Goal: Transaction & Acquisition: Purchase product/service

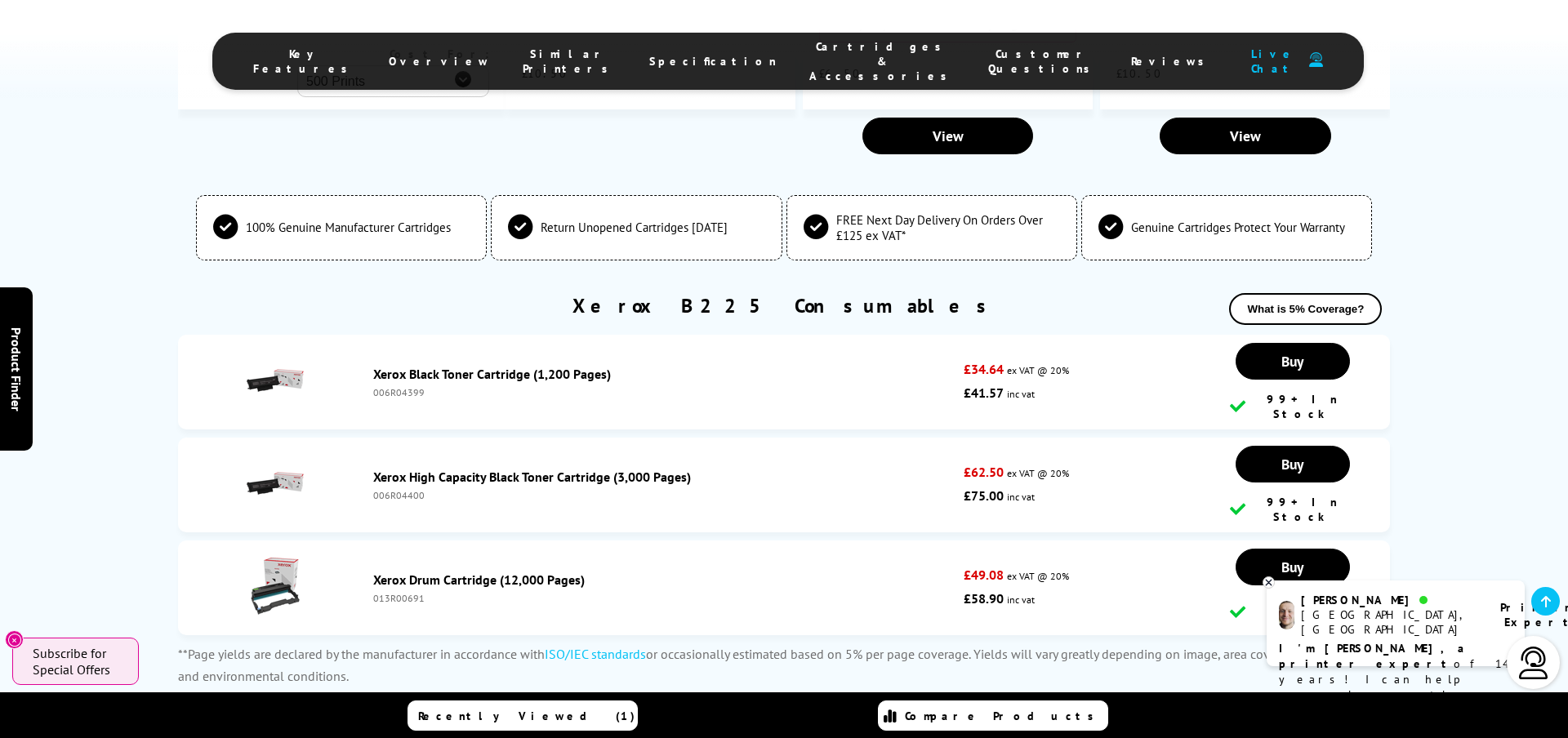
scroll to position [5131, 0]
click at [481, 573] on link "Xerox Drum Cartridge (12,000 Pages)" at bounding box center [479, 581] width 211 height 17
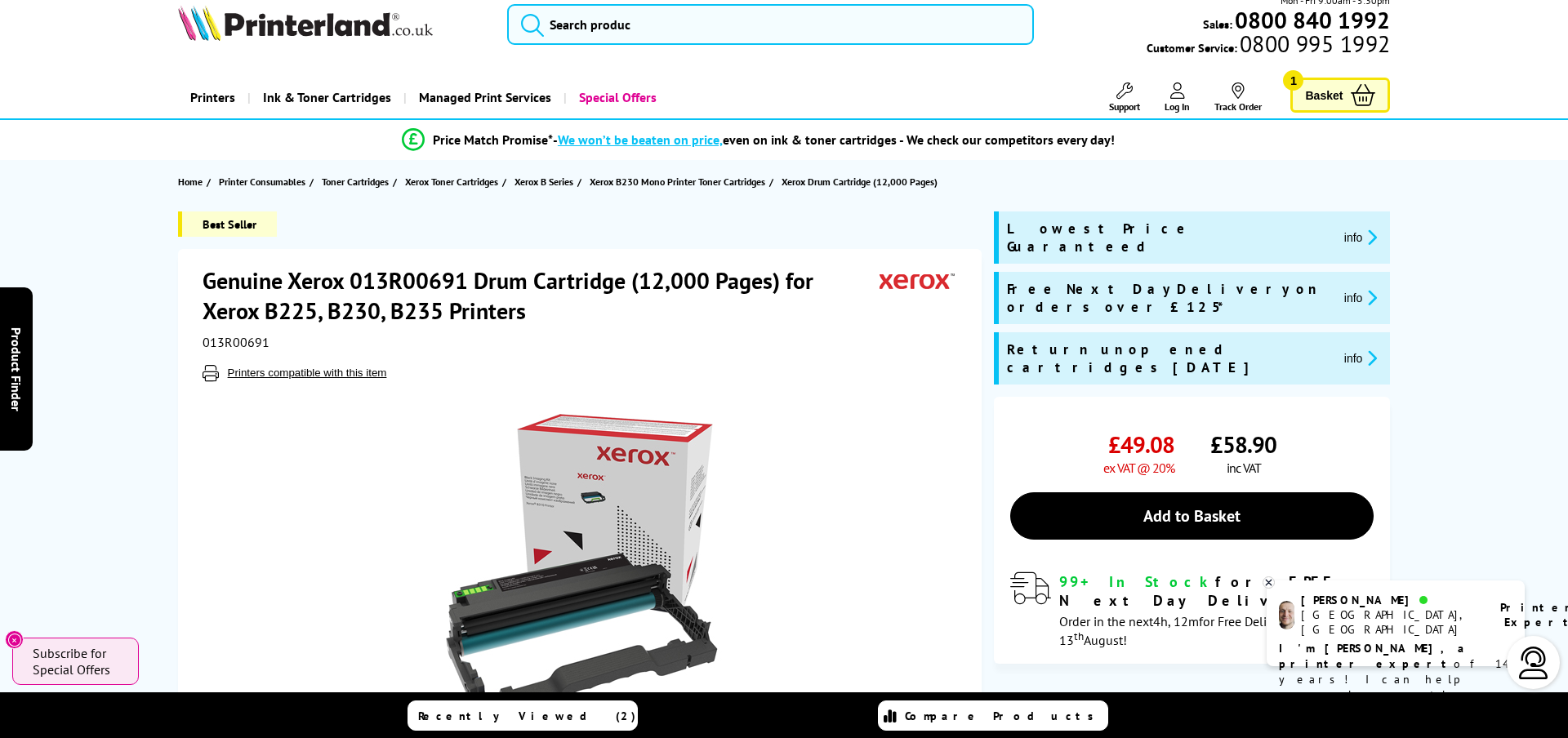
scroll to position [20, 0]
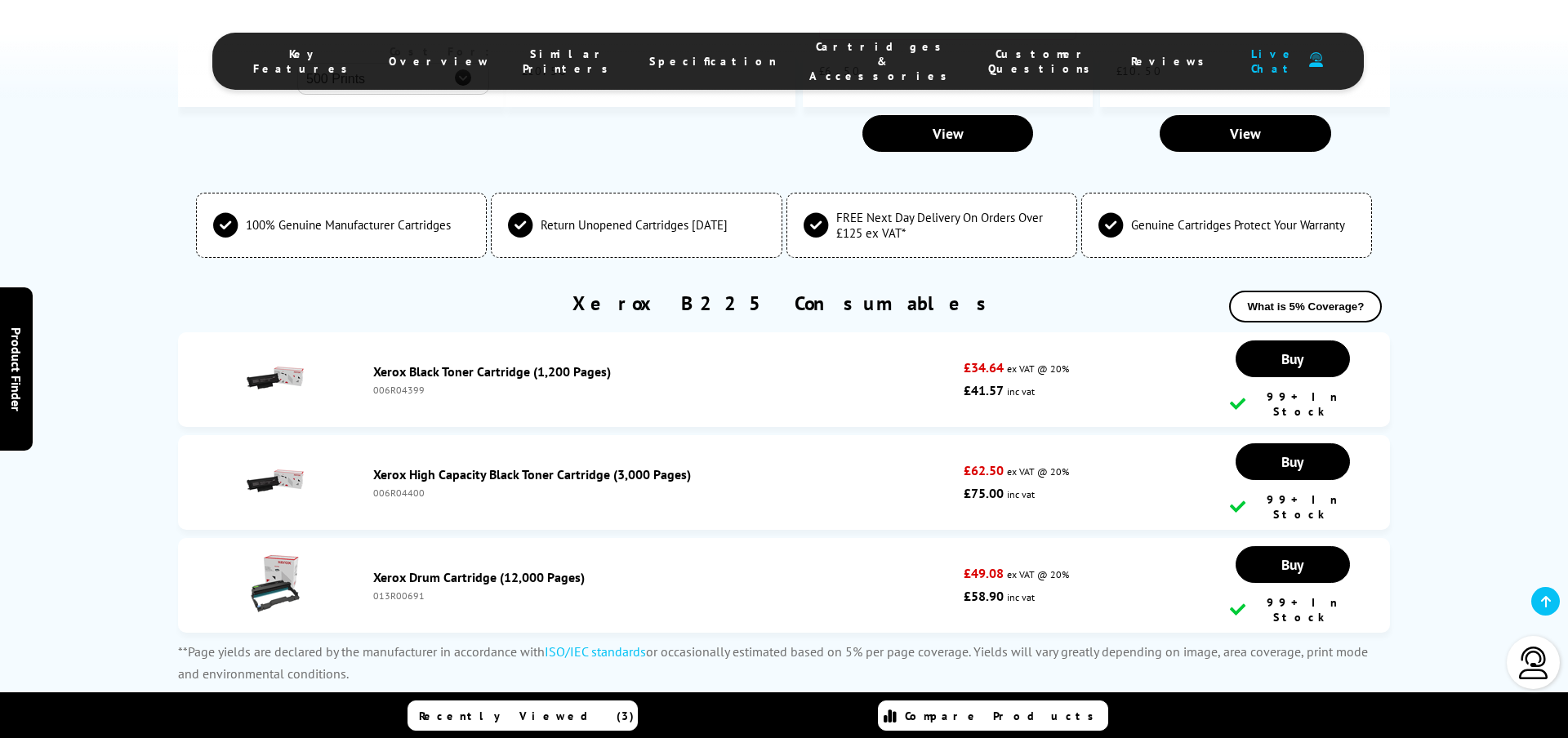
scroll to position [5201, 0]
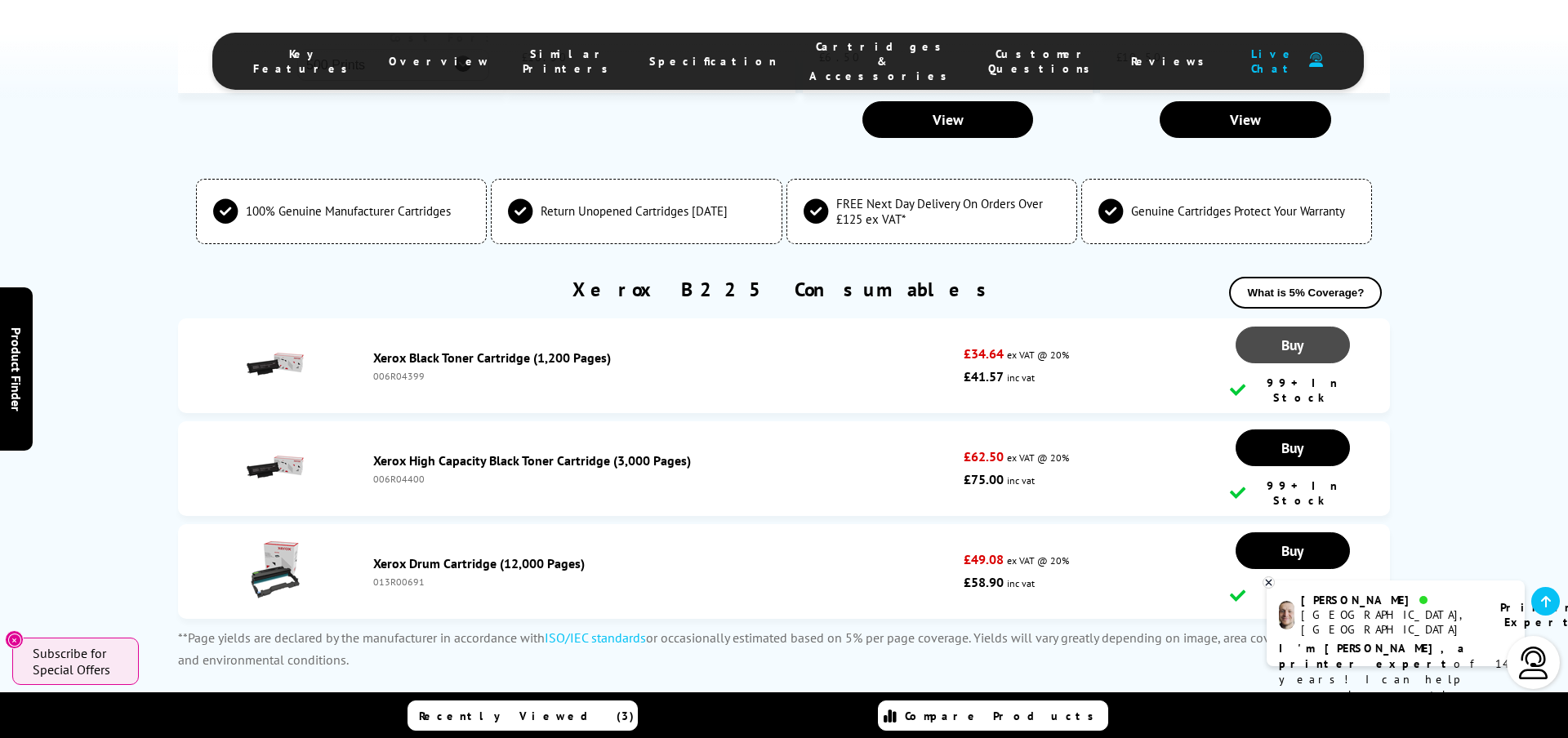
click at [1308, 327] on link "Buy" at bounding box center [1293, 345] width 114 height 37
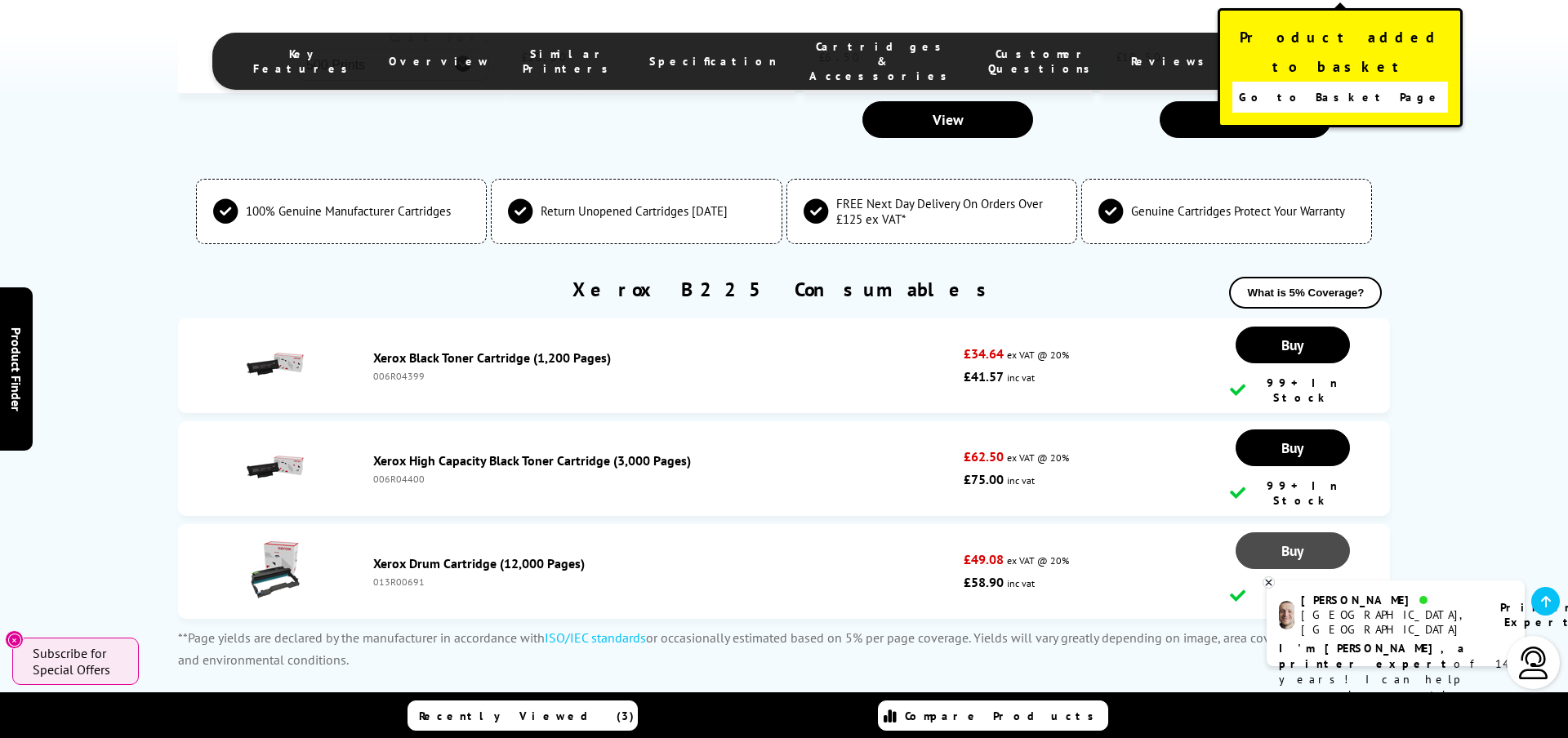
click at [1278, 363] on link "Buy" at bounding box center [1293, 345] width 114 height 37
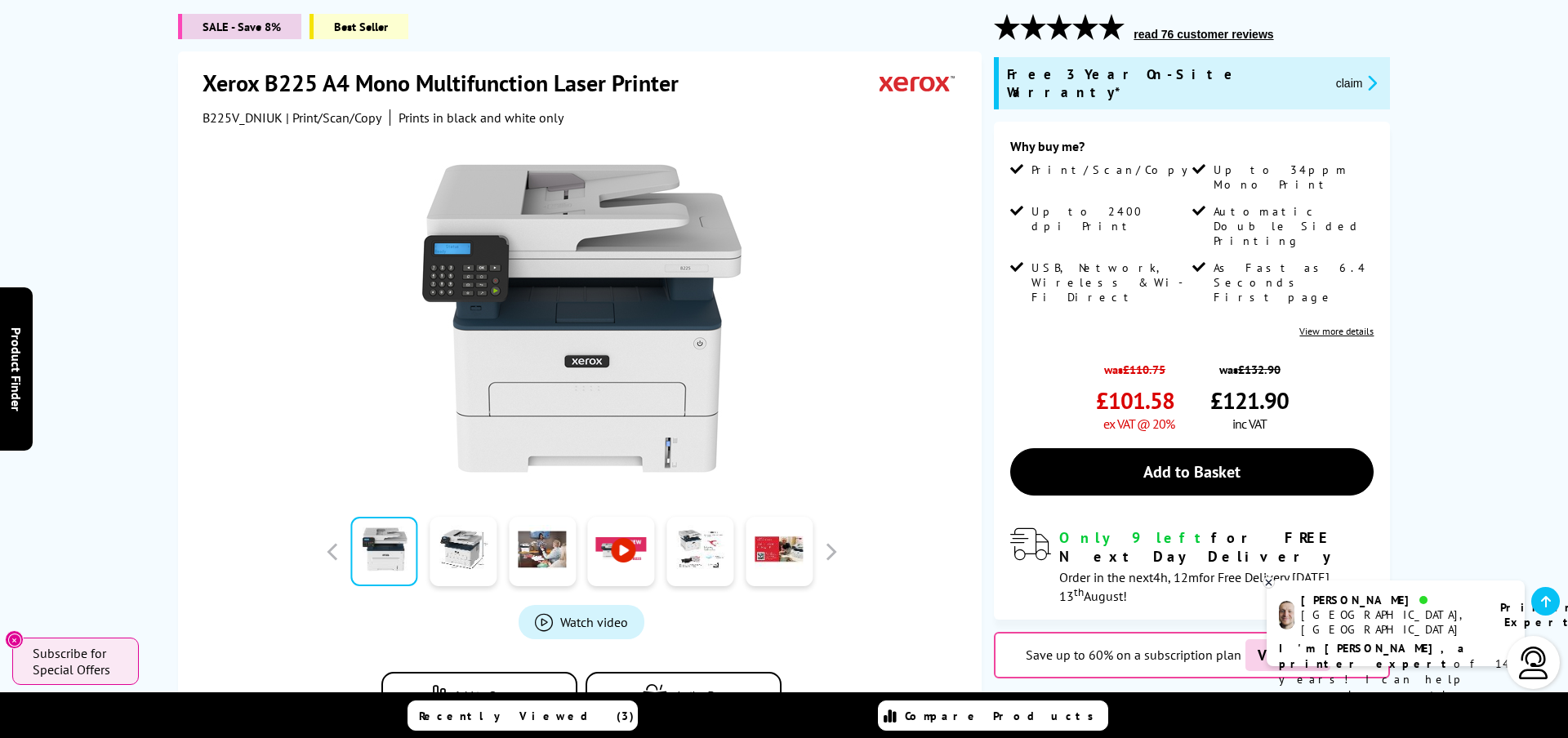
scroll to position [0, 0]
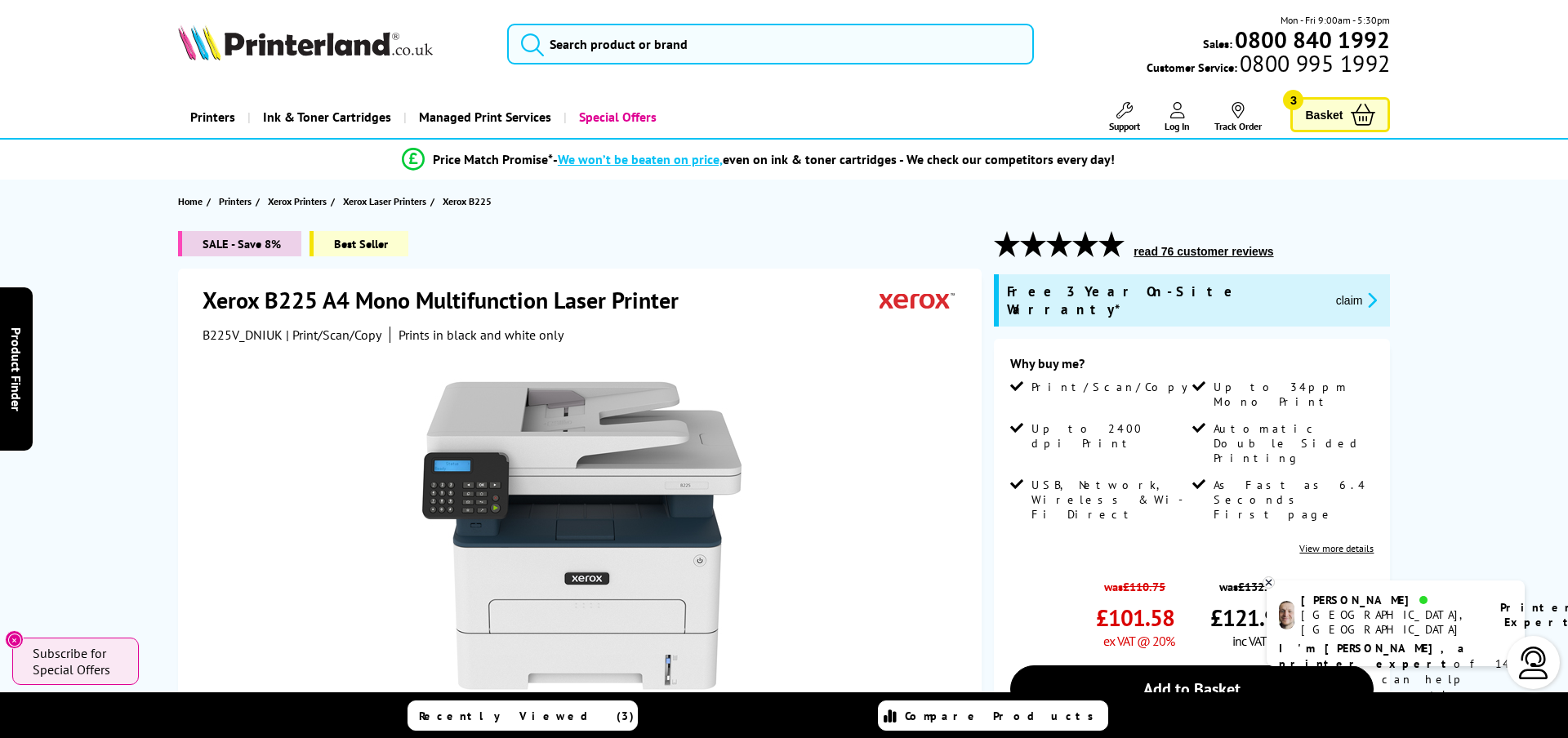
click at [1324, 119] on span "Basket" at bounding box center [1324, 114] width 38 height 22
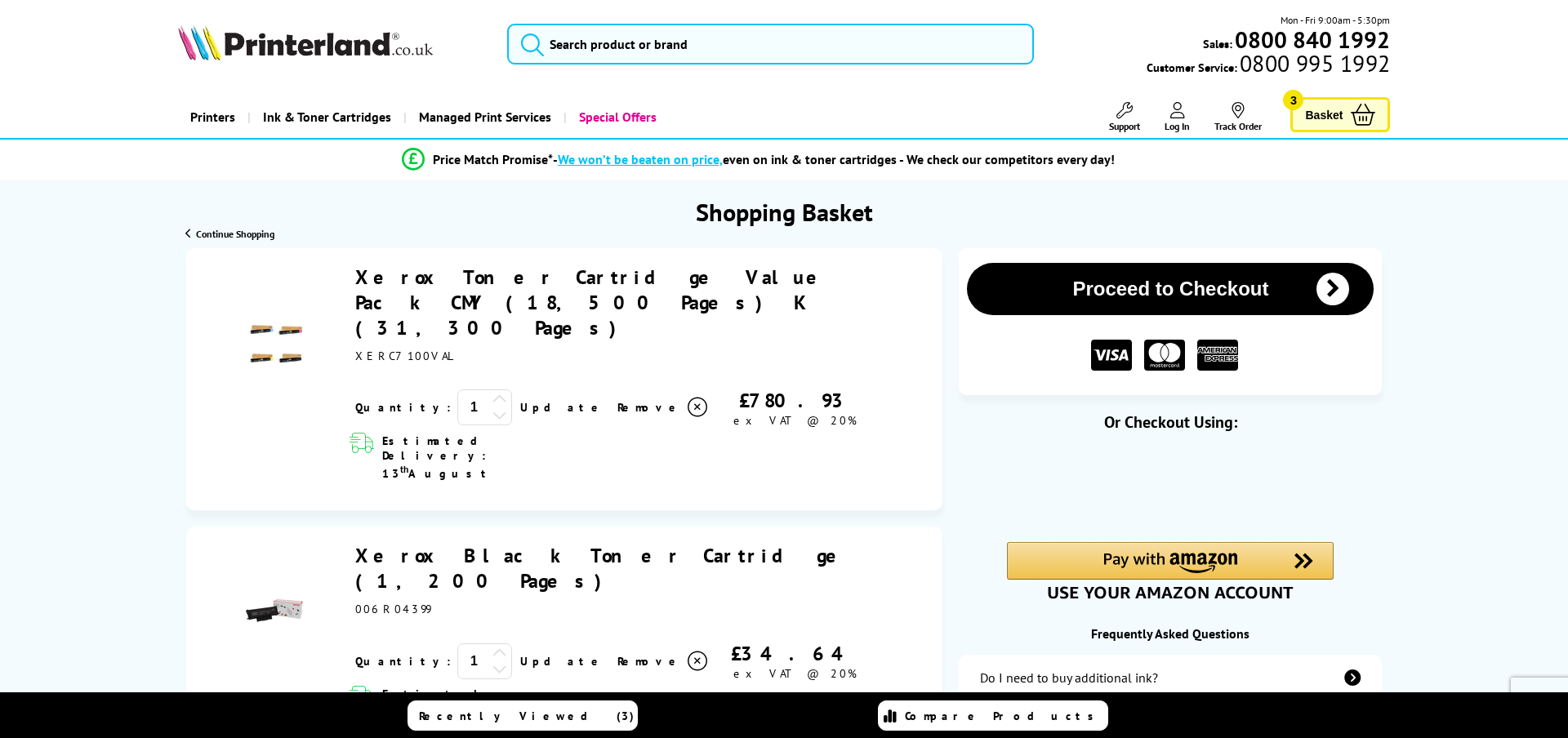
click at [1142, 283] on button "Proceed to Checkout" at bounding box center [1170, 289] width 407 height 53
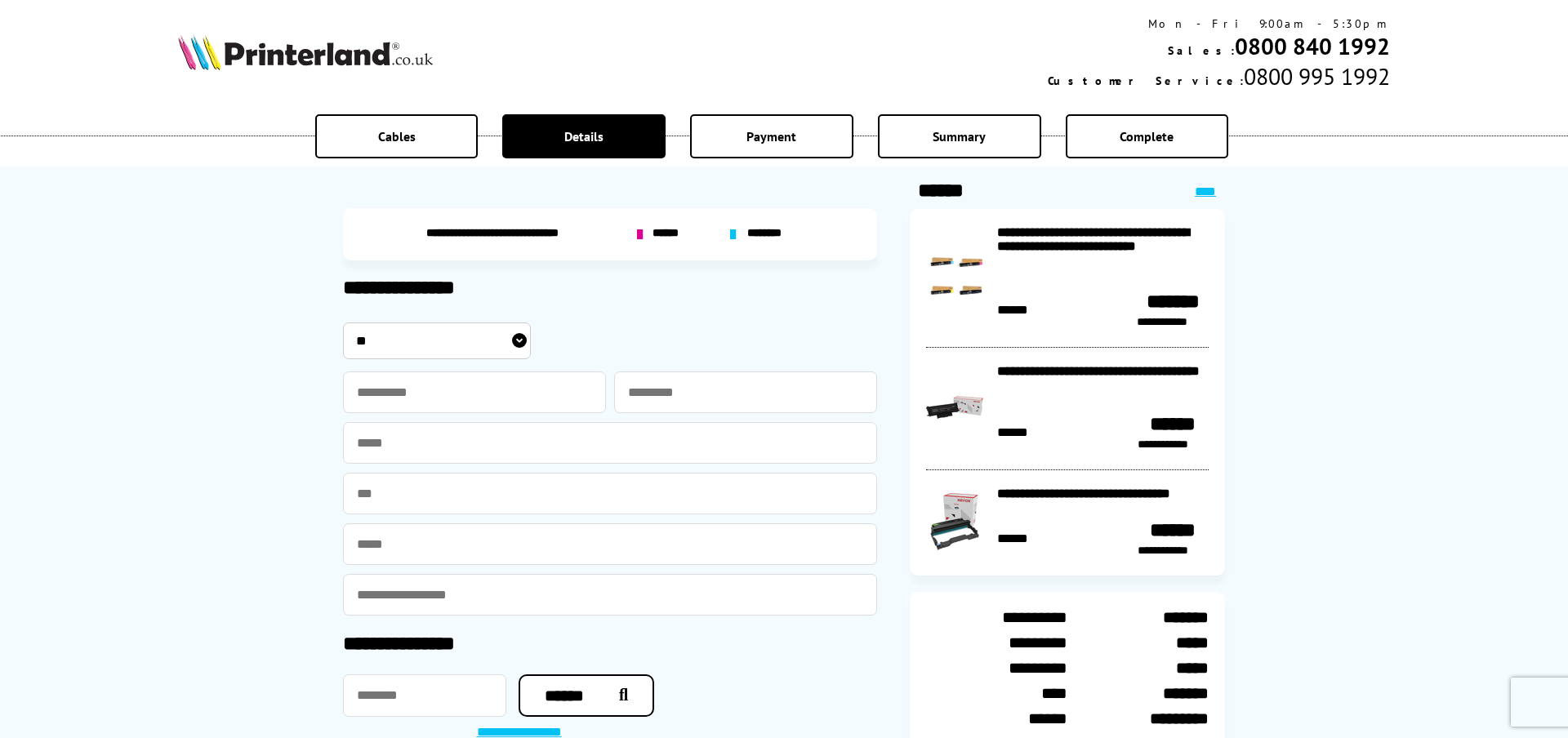
click at [423, 135] on div "Cables" at bounding box center [397, 137] width 163 height 44
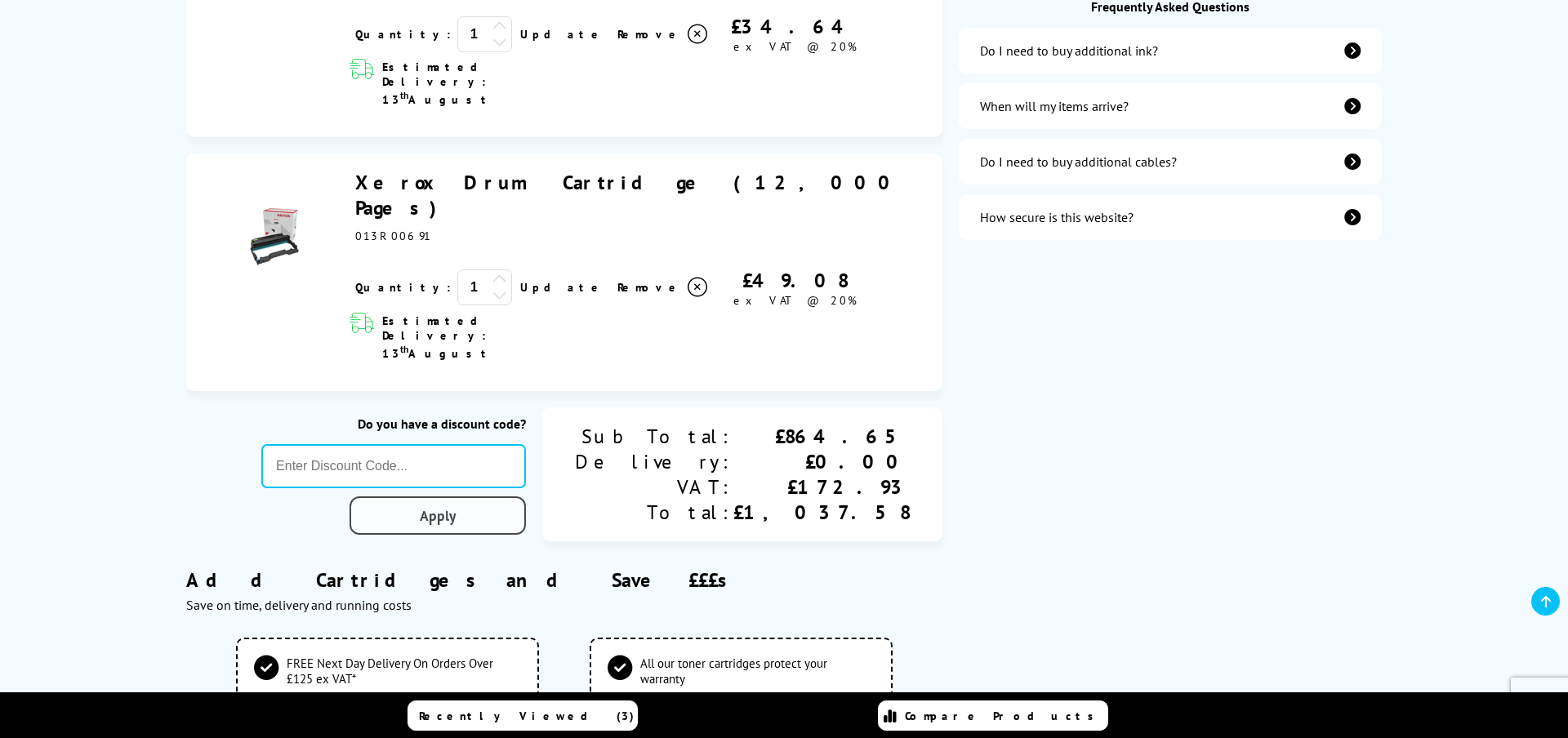
scroll to position [632, 0]
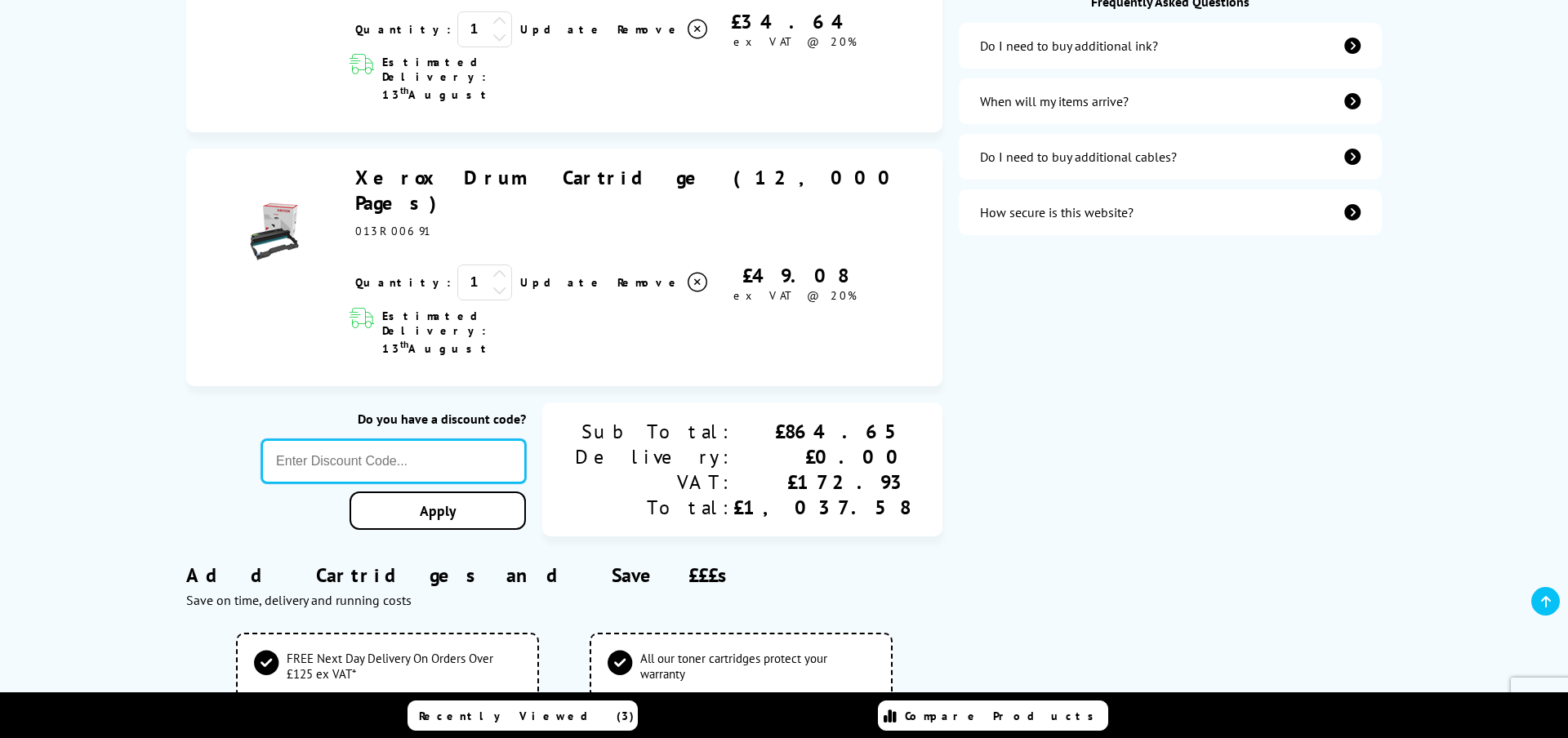
click at [520, 439] on input "text" at bounding box center [393, 461] width 265 height 44
paste input "XEROX10"
type input "XEROX10"
click at [526, 492] on link "Apply" at bounding box center [437, 511] width 176 height 39
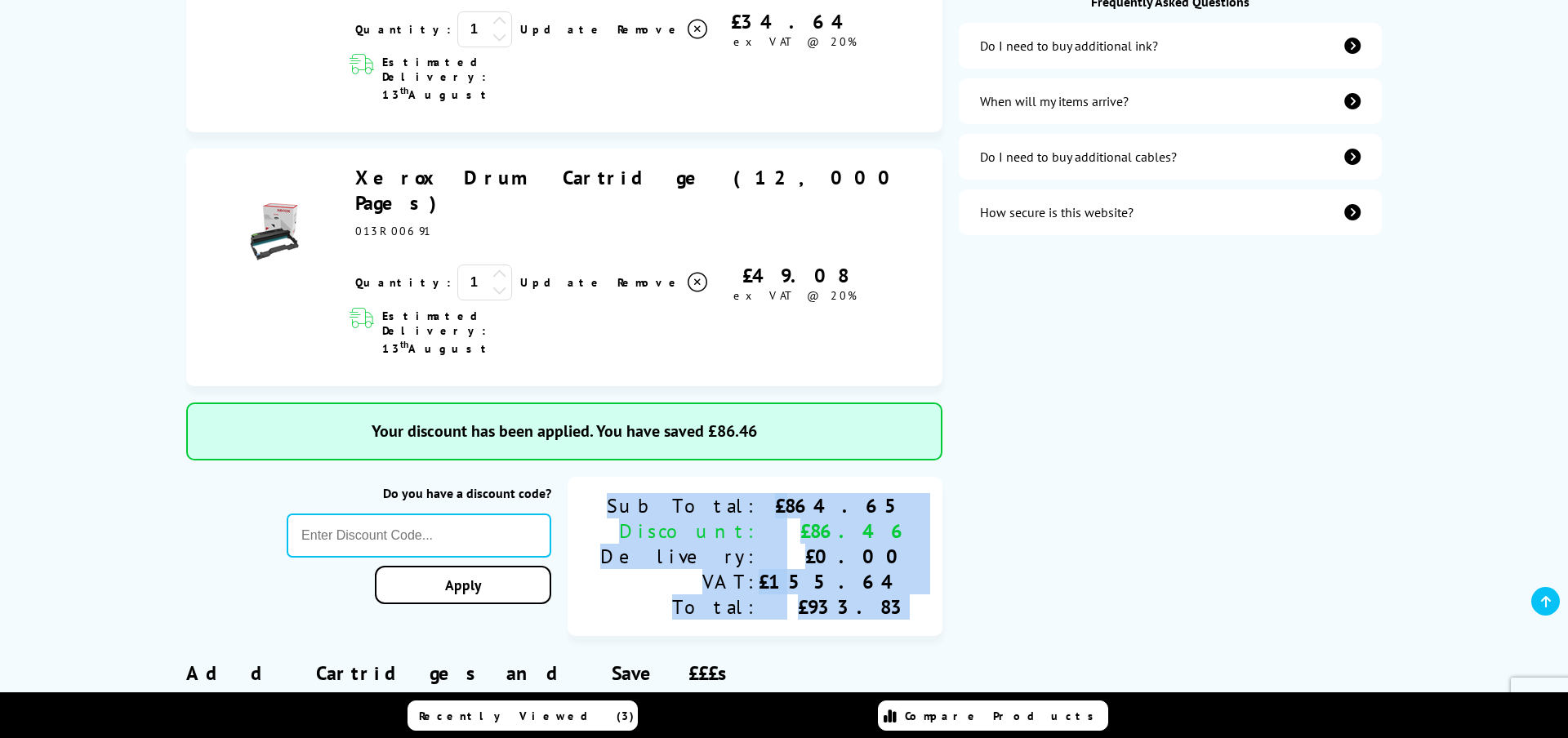
drag, startPoint x: 920, startPoint y: 446, endPoint x: 731, endPoint y: 312, distance: 231.7
click at [731, 312] on div "Xerox Toner Cartridge Value Pack CMY (18,500 Pages) K (31,300 Pages) ex VAT @ 2…" at bounding box center [564, 126] width 757 height 1020
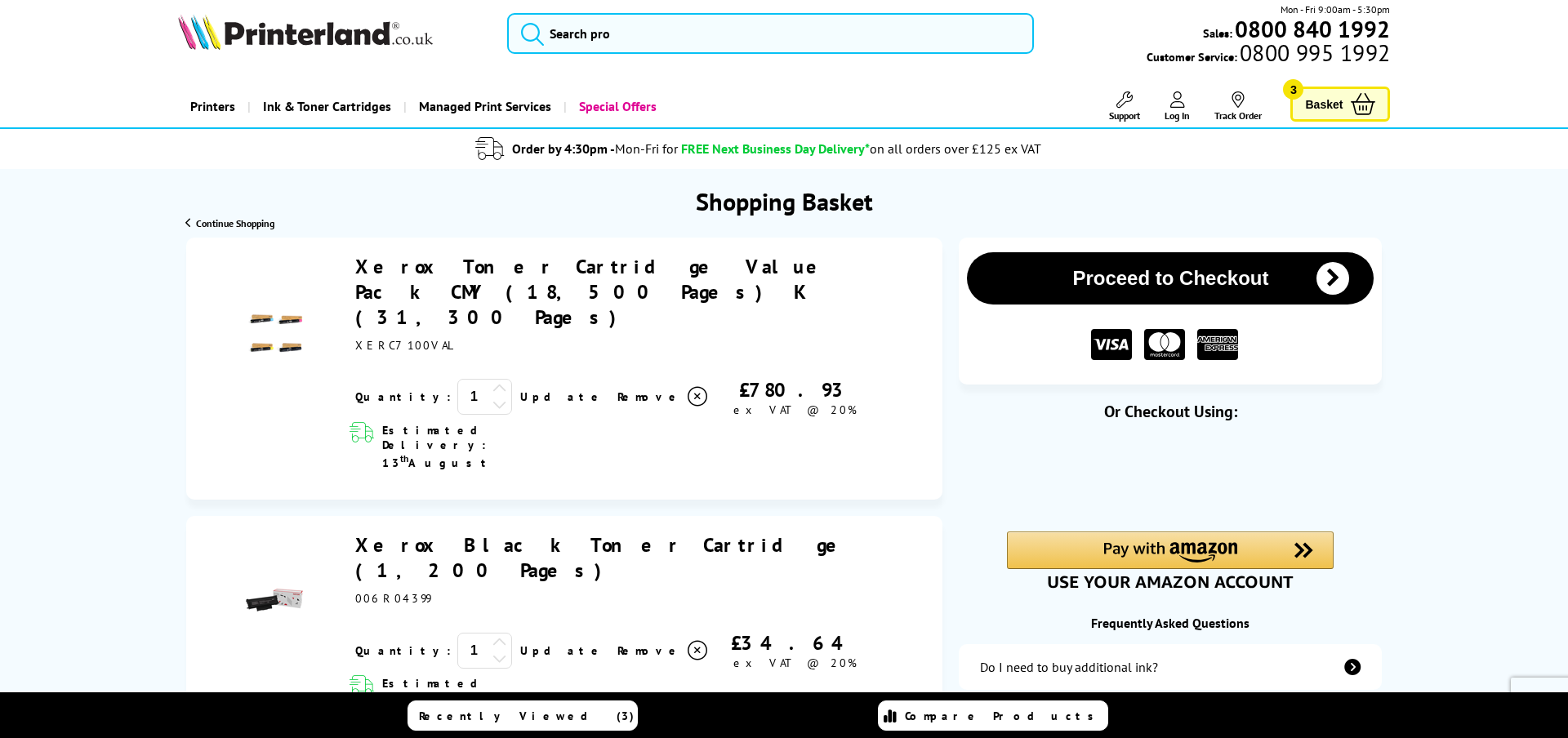
scroll to position [0, 0]
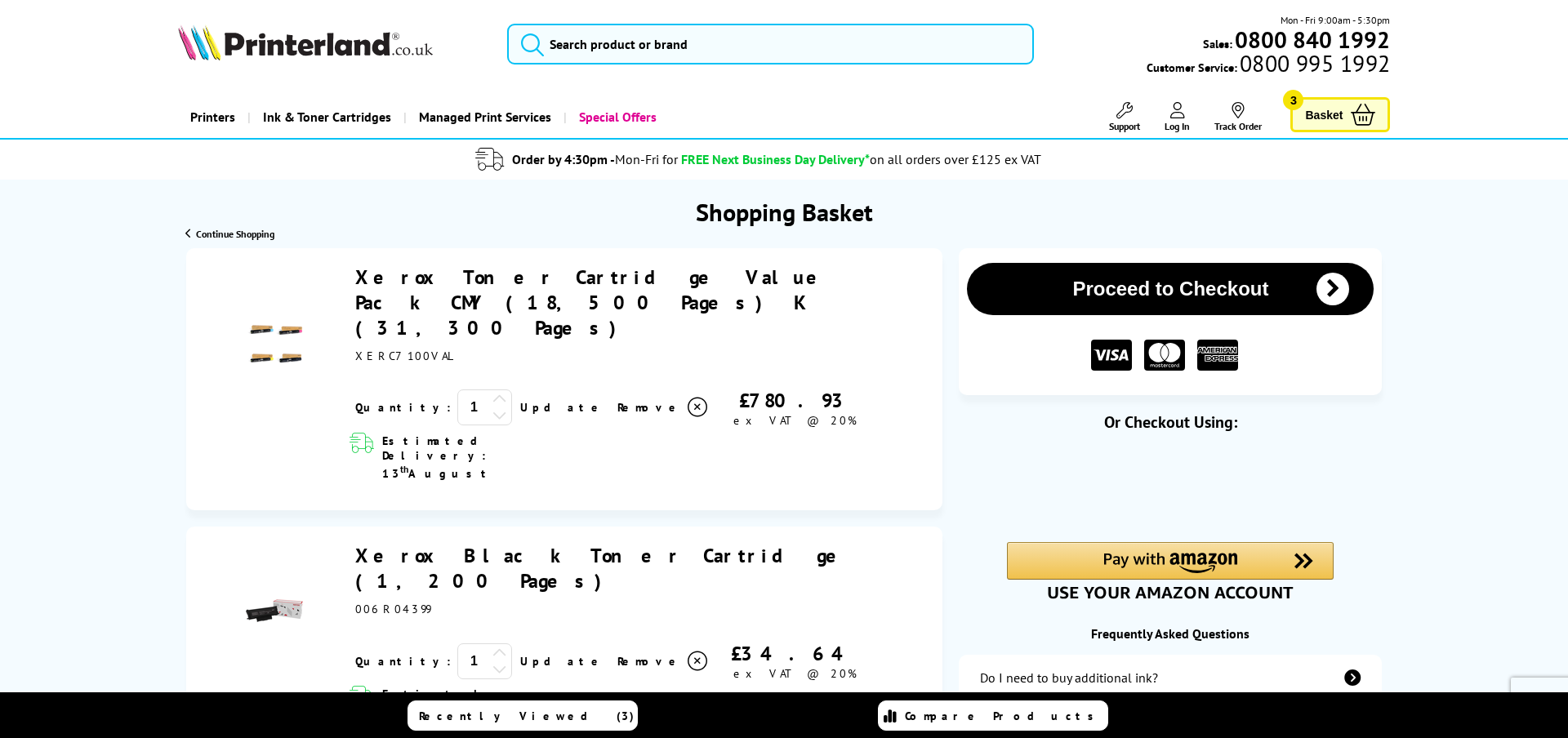
click at [529, 278] on link "Xerox Toner Cartridge Value Pack CMY (18,500 Pages) K (31,300 Pages)" at bounding box center [594, 303] width 479 height 76
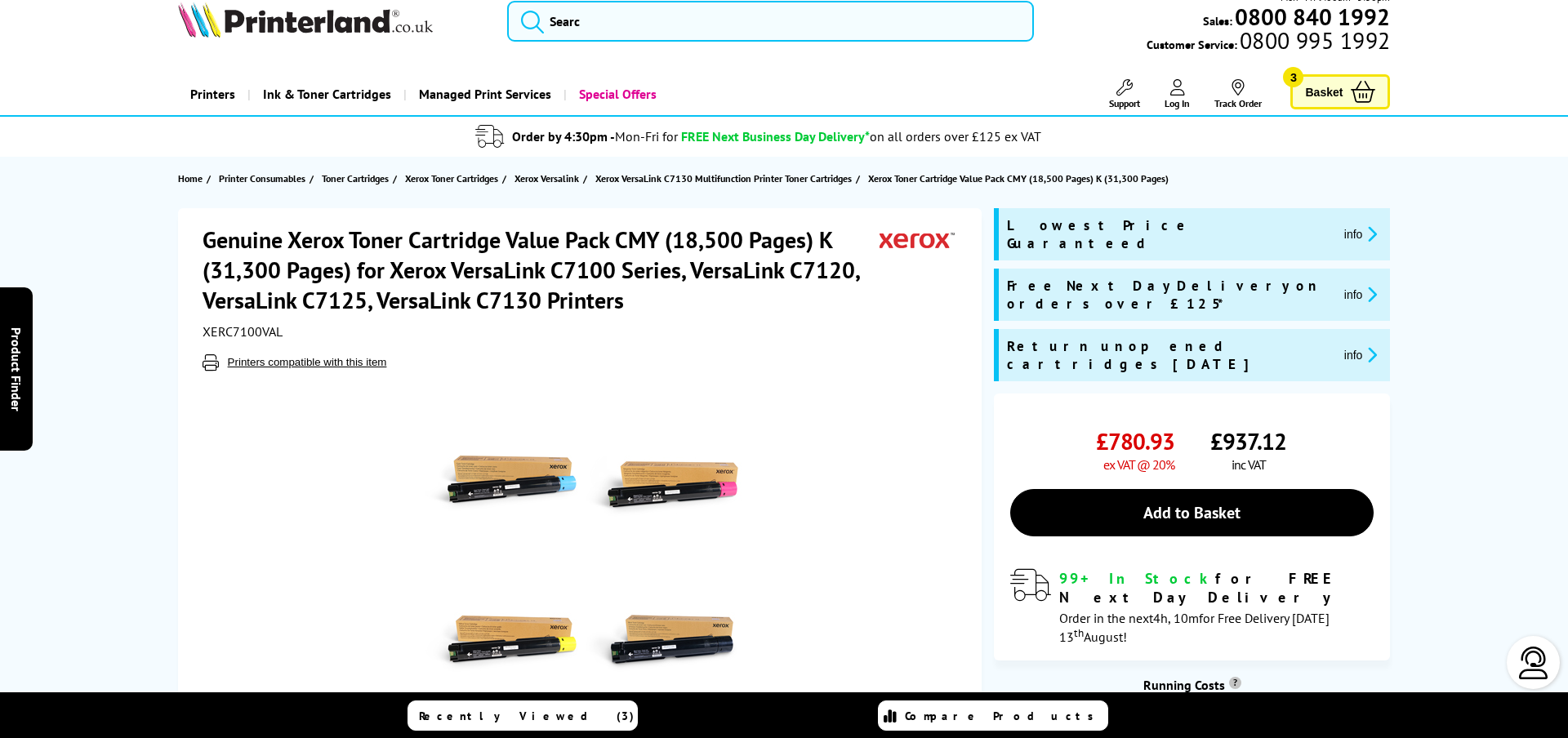
scroll to position [30, 0]
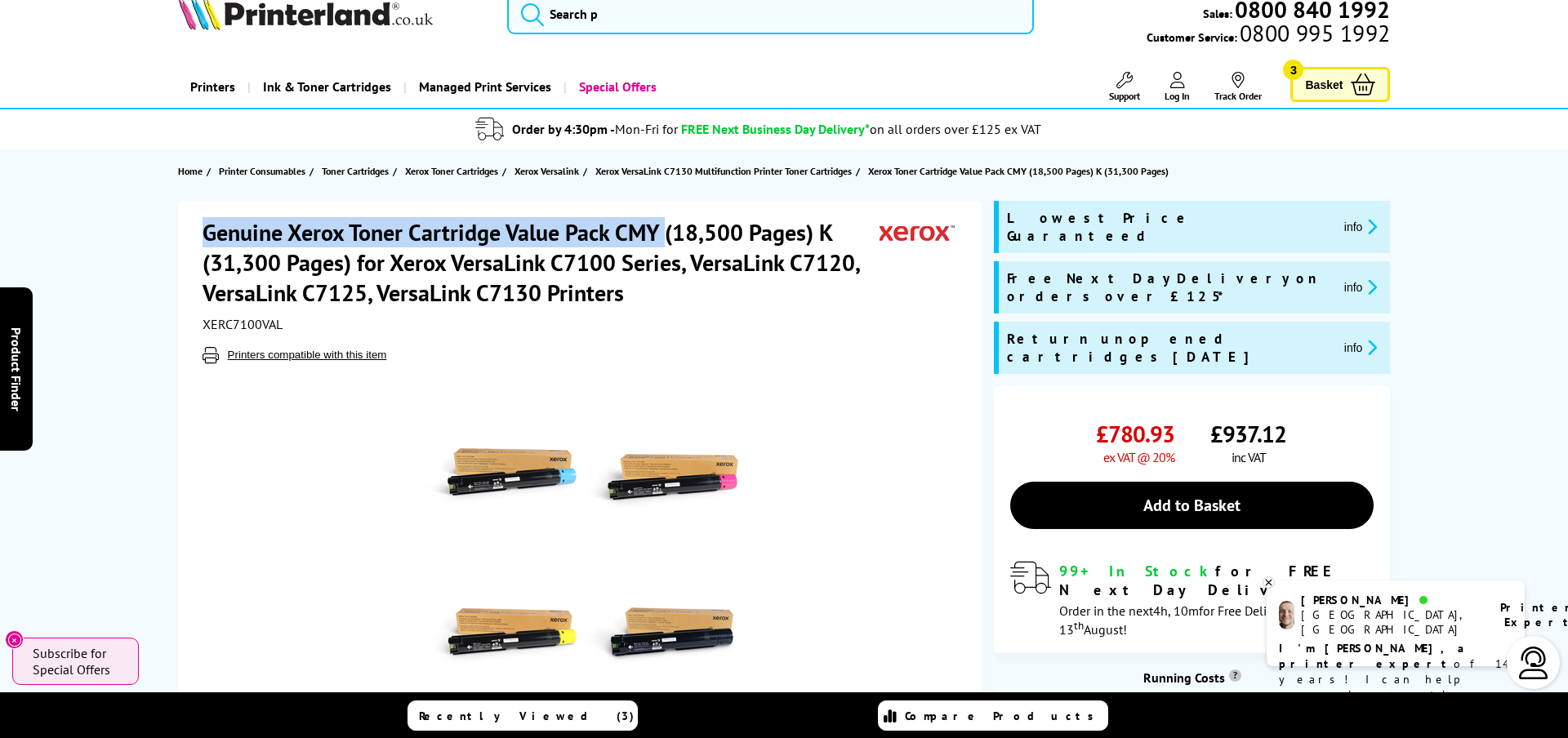
drag, startPoint x: 303, startPoint y: 234, endPoint x: 662, endPoint y: 230, distance: 359.0
click at [663, 230] on div "Genuine Xerox Toner Cartridge Value Pack CMY (18,500 Pages) K (31,300 Pages) fo…" at bounding box center [580, 522] width 804 height 642
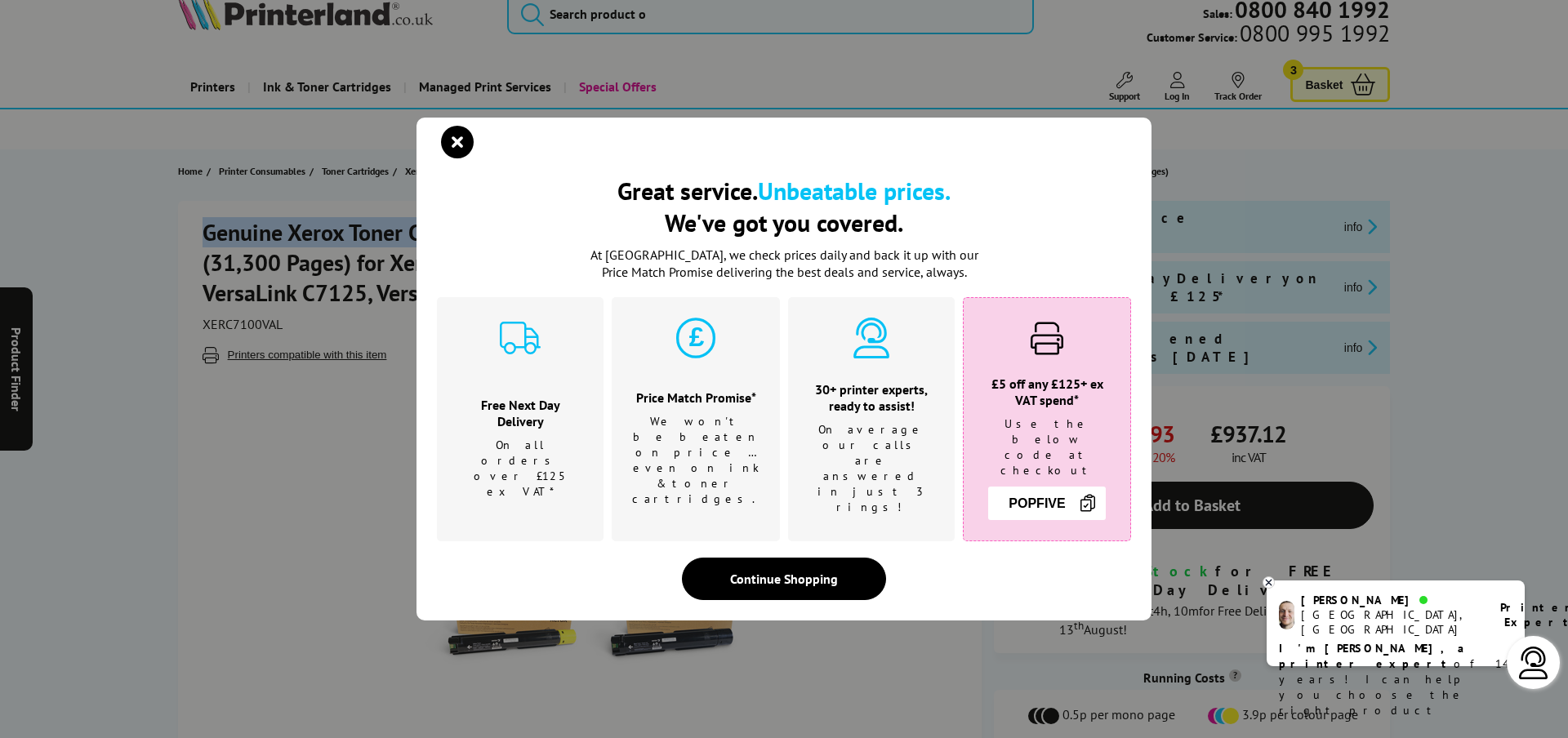
click at [1087, 494] on img at bounding box center [1087, 503] width 19 height 19
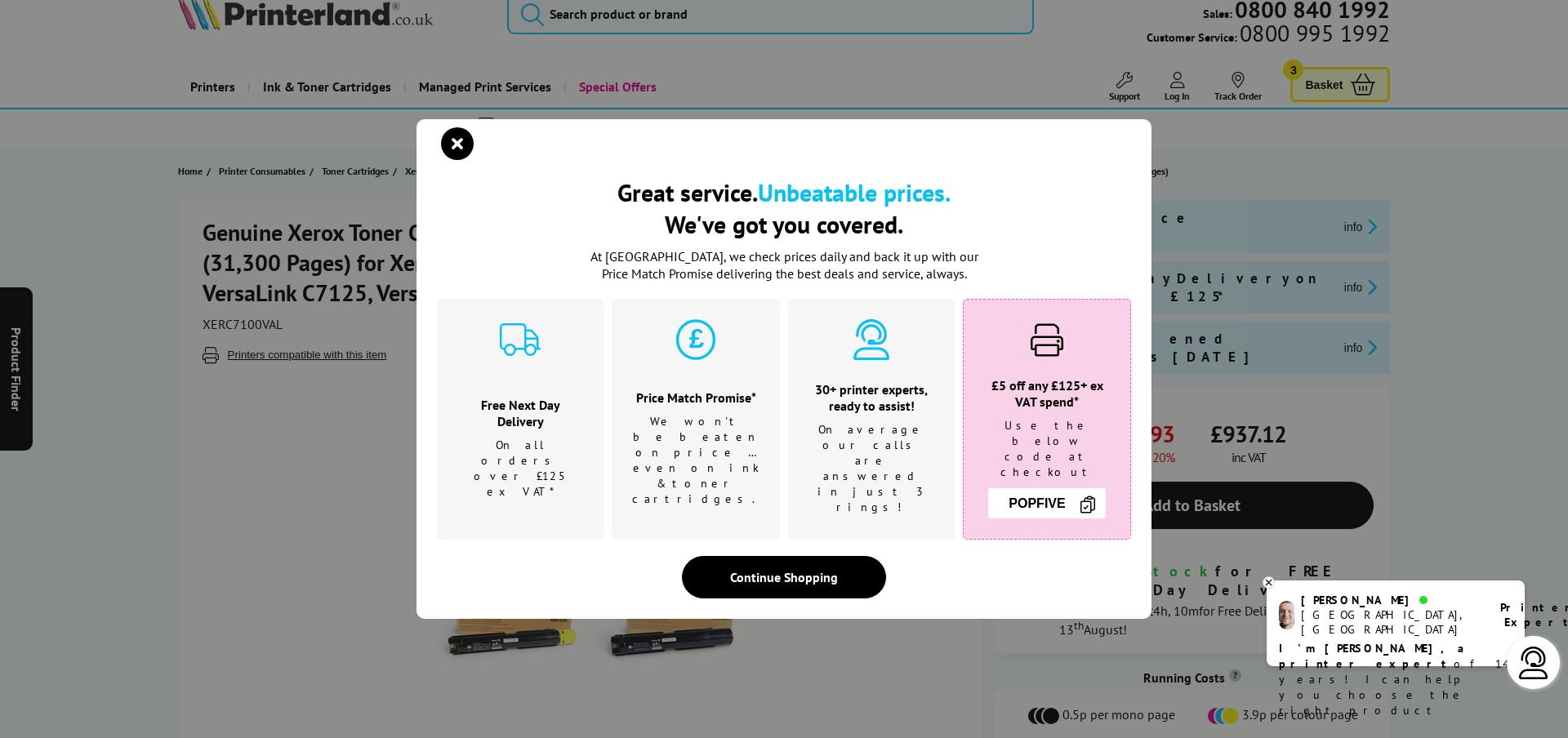
click at [780, 556] on div "Continue Shopping" at bounding box center [783, 577] width 204 height 42
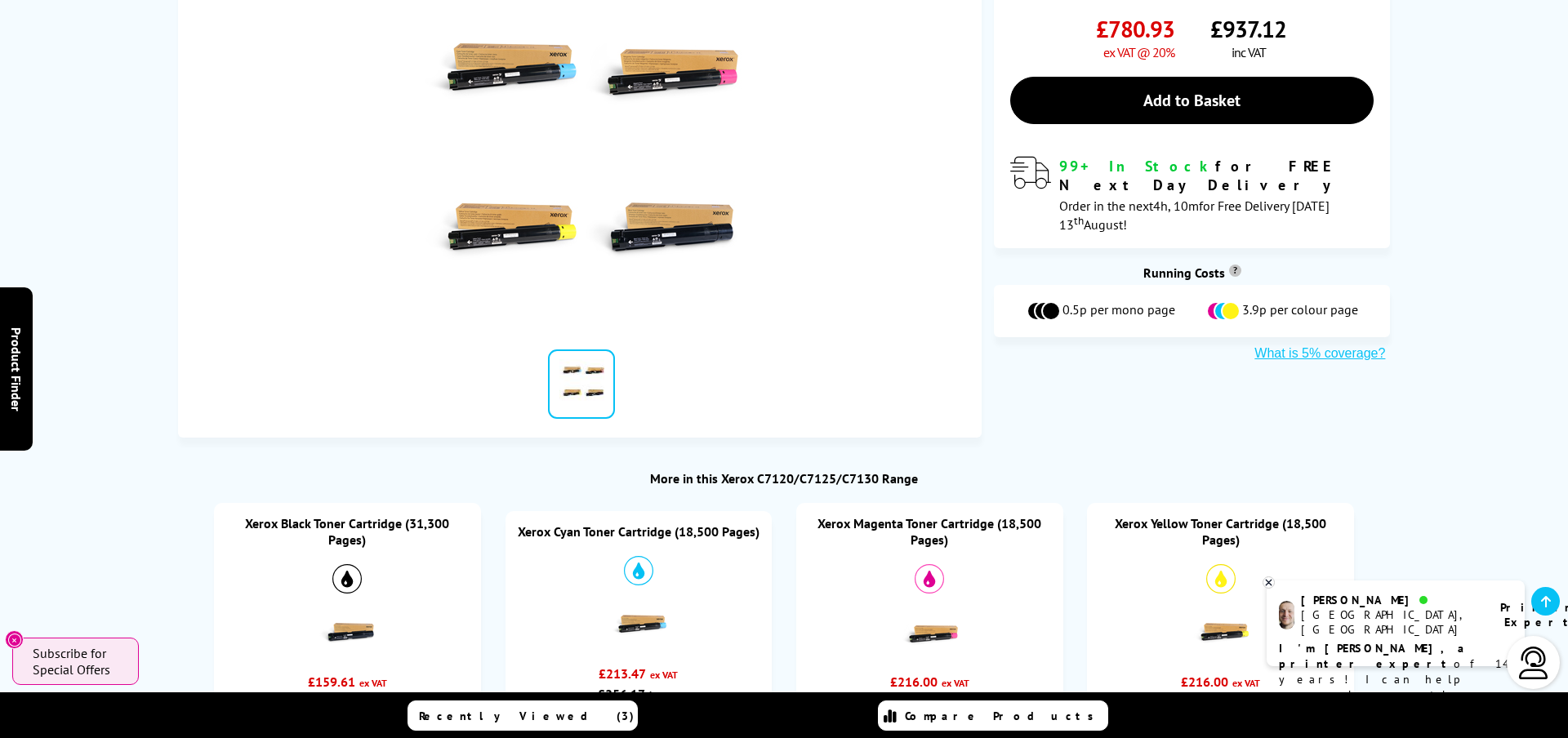
scroll to position [0, 0]
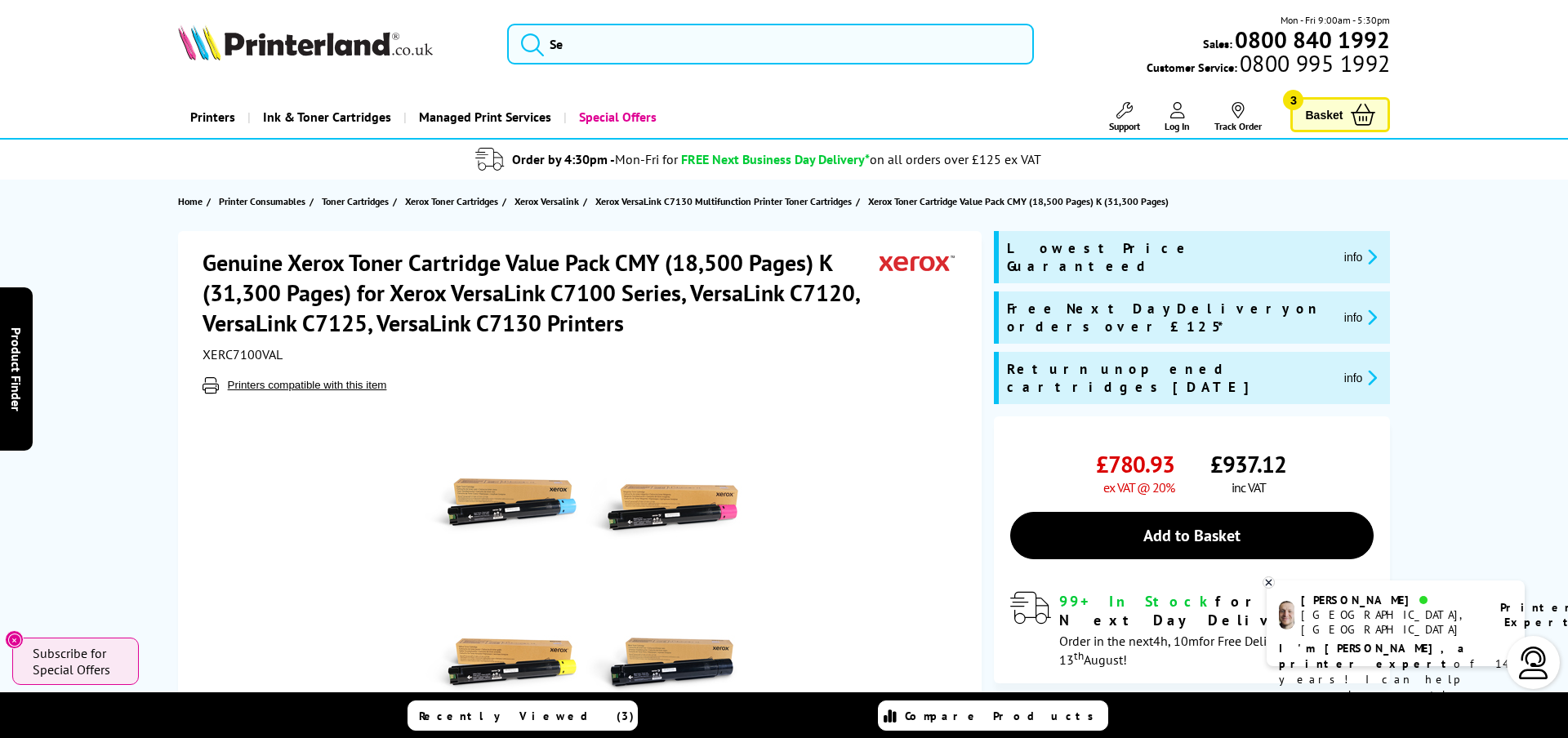
click at [1339, 123] on span "Basket" at bounding box center [1324, 114] width 38 height 22
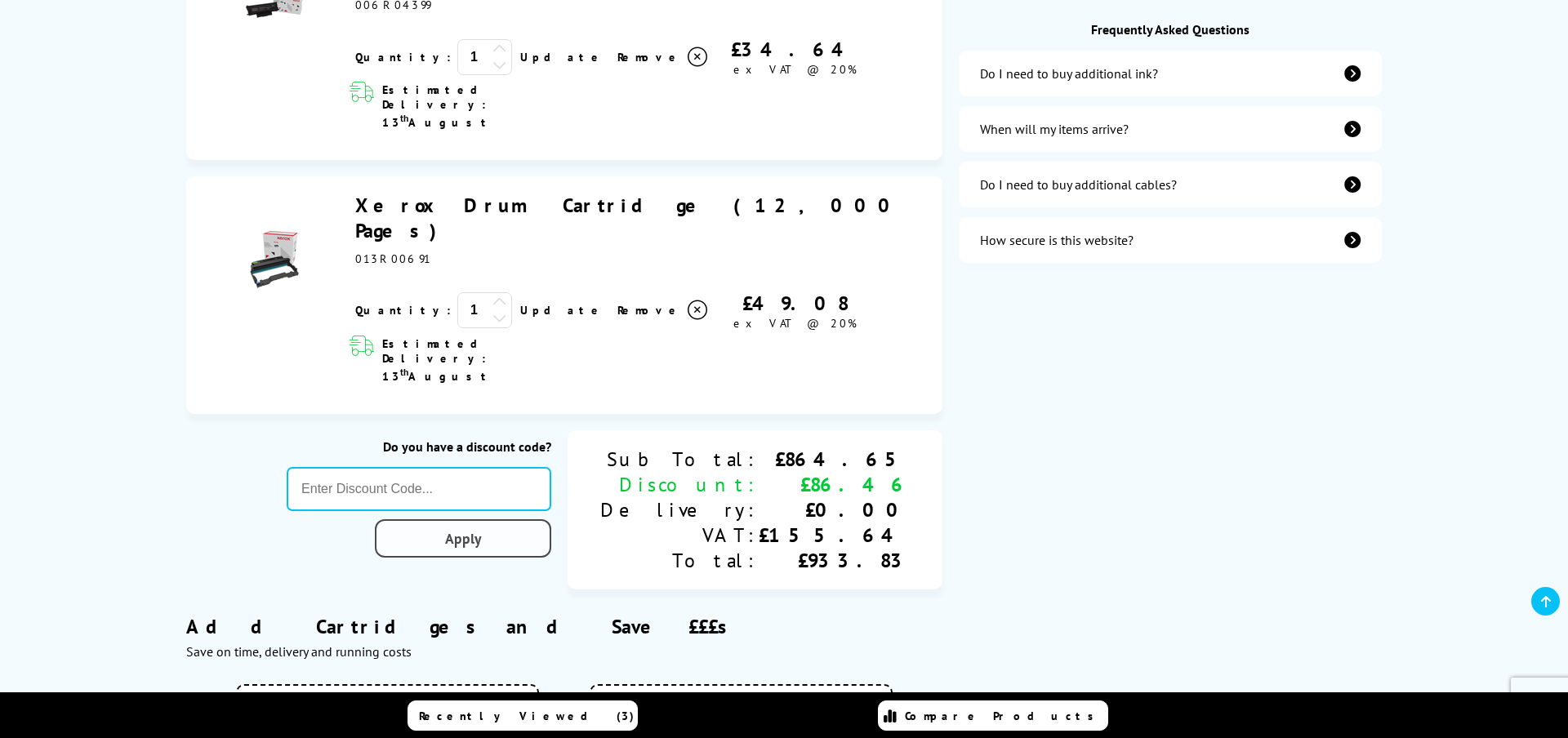
scroll to position [636, 0]
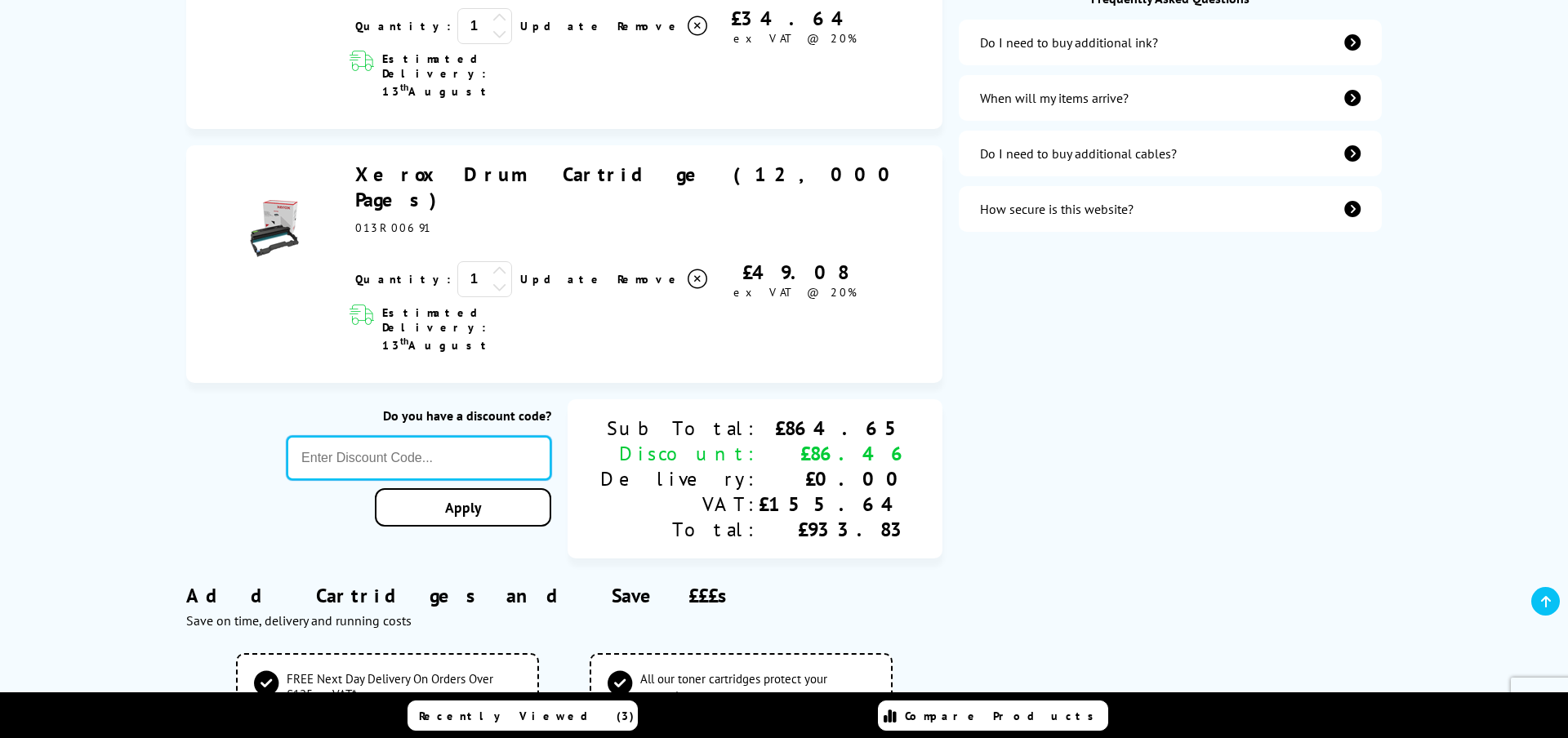
click at [495, 436] on input "text" at bounding box center [419, 458] width 265 height 44
paste input "POPFIVE"
type input "POPFIVE"
click at [552, 488] on link "Apply" at bounding box center [462, 507] width 176 height 39
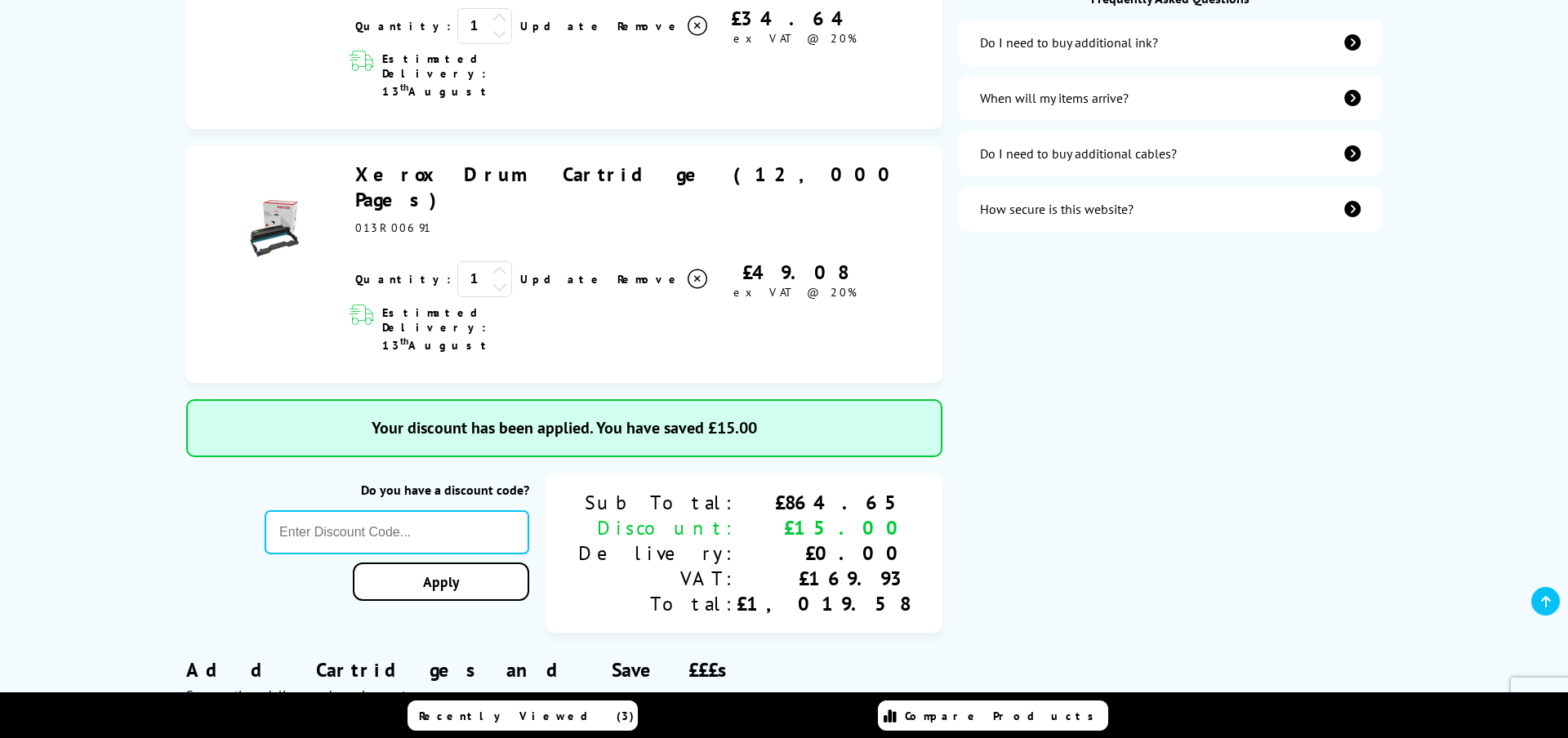
scroll to position [640, 0]
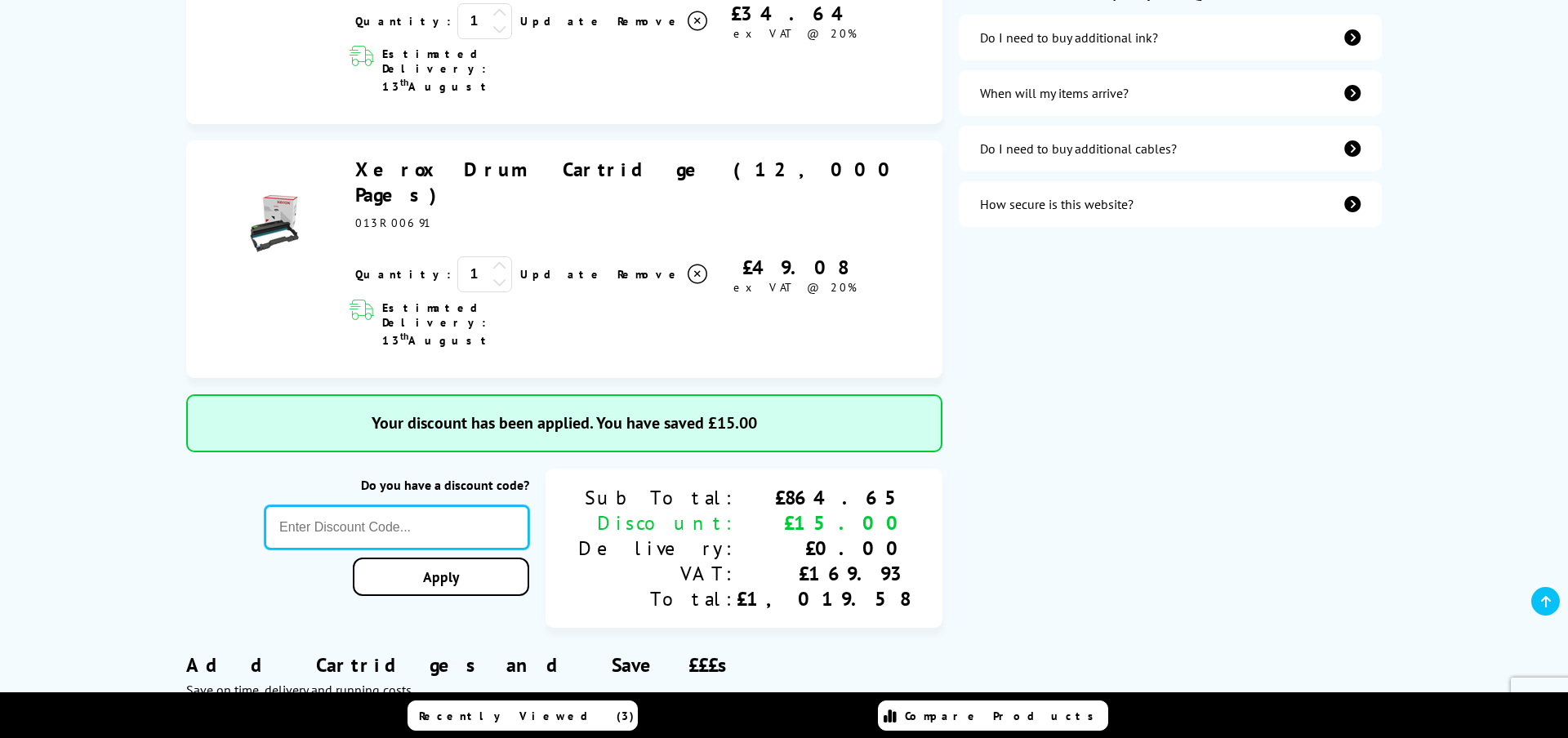
drag, startPoint x: 455, startPoint y: 360, endPoint x: 445, endPoint y: 365, distance: 11.2
click at [455, 506] on input "text" at bounding box center [397, 528] width 265 height 44
paste input "XEROX10"
type input "XEROX10"
click at [524, 558] on link "Apply" at bounding box center [440, 577] width 176 height 39
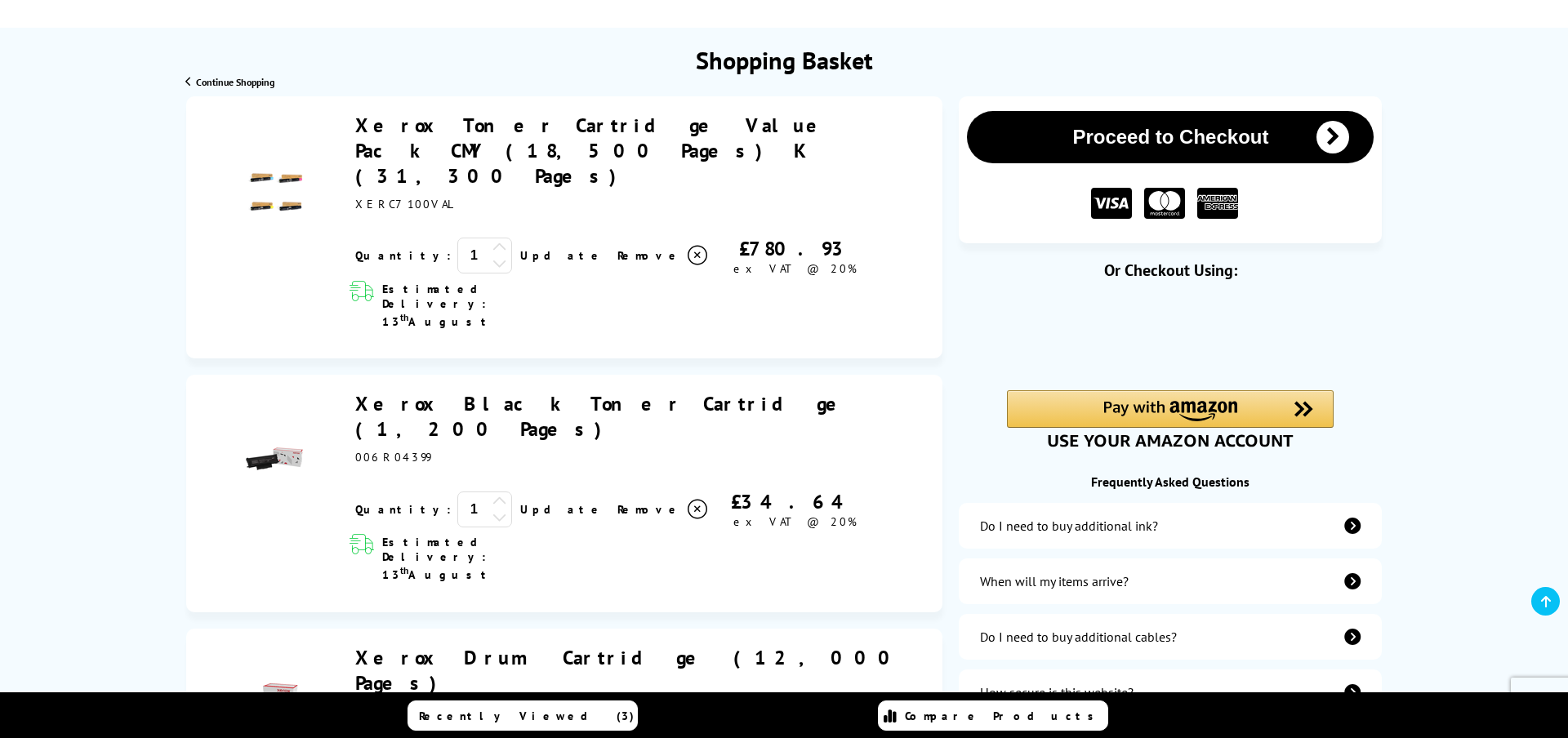
scroll to position [149, 0]
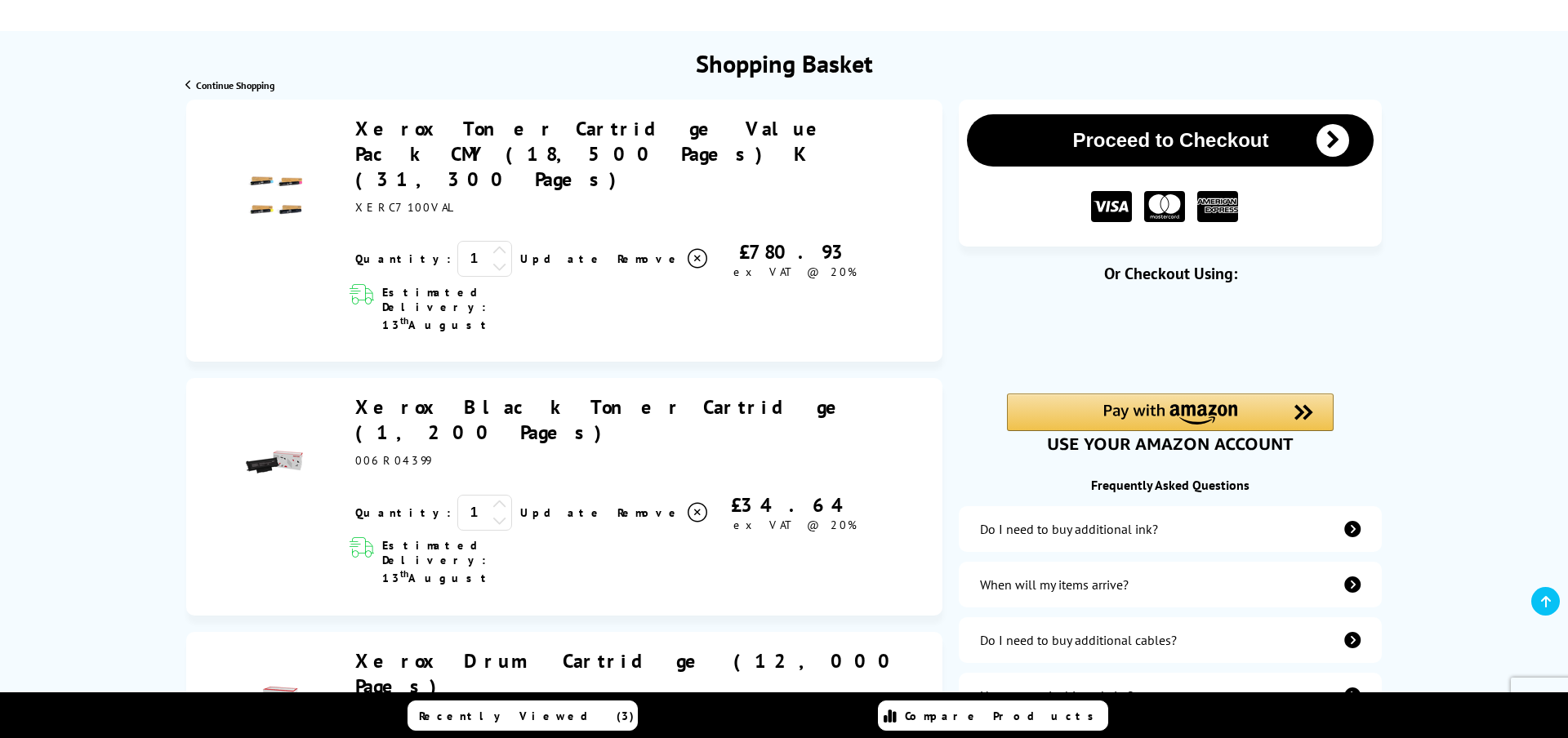
drag, startPoint x: 592, startPoint y: 435, endPoint x: 600, endPoint y: 445, distance: 12.8
click at [687, 268] on icon at bounding box center [696, 258] width 19 height 19
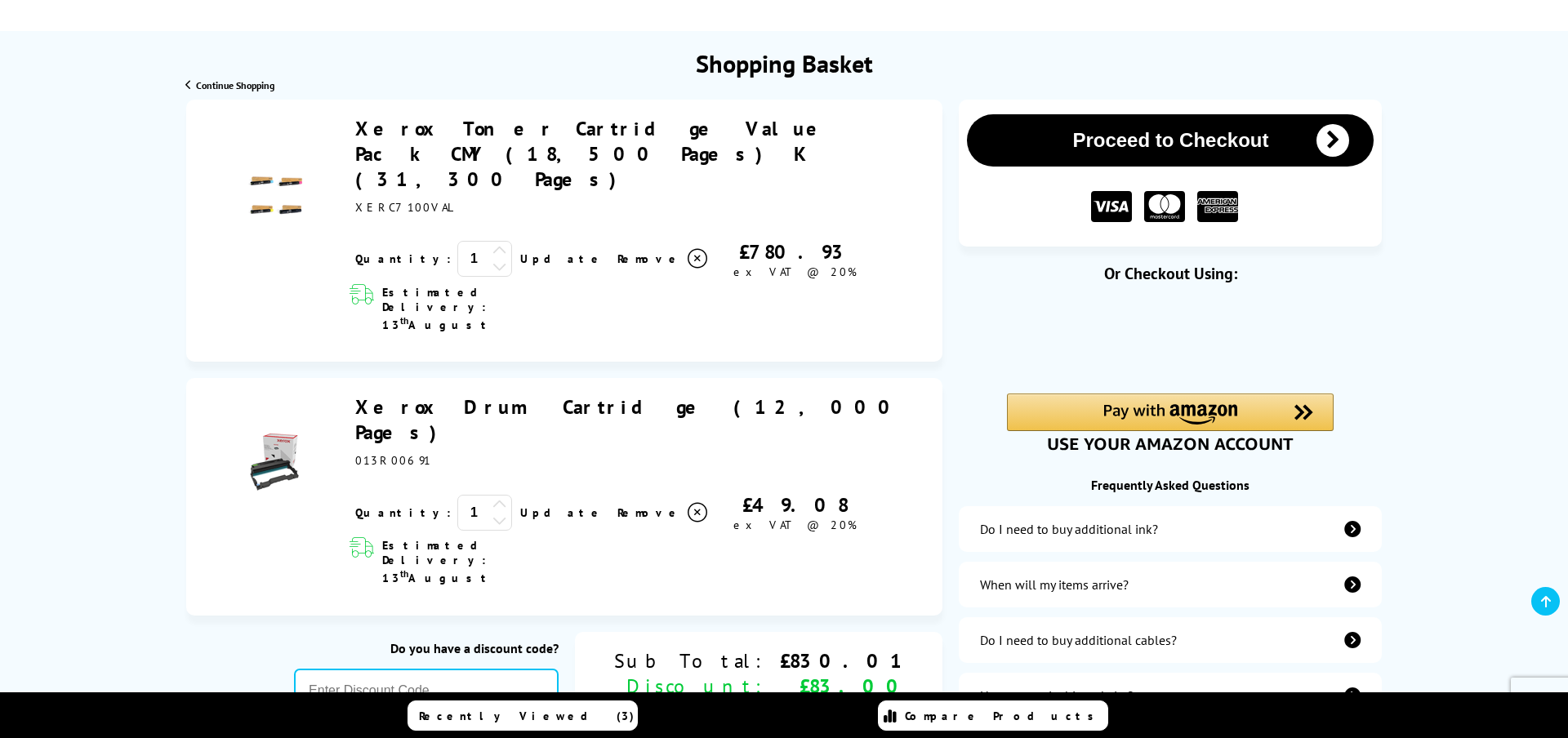
click at [687, 268] on icon at bounding box center [696, 258] width 19 height 19
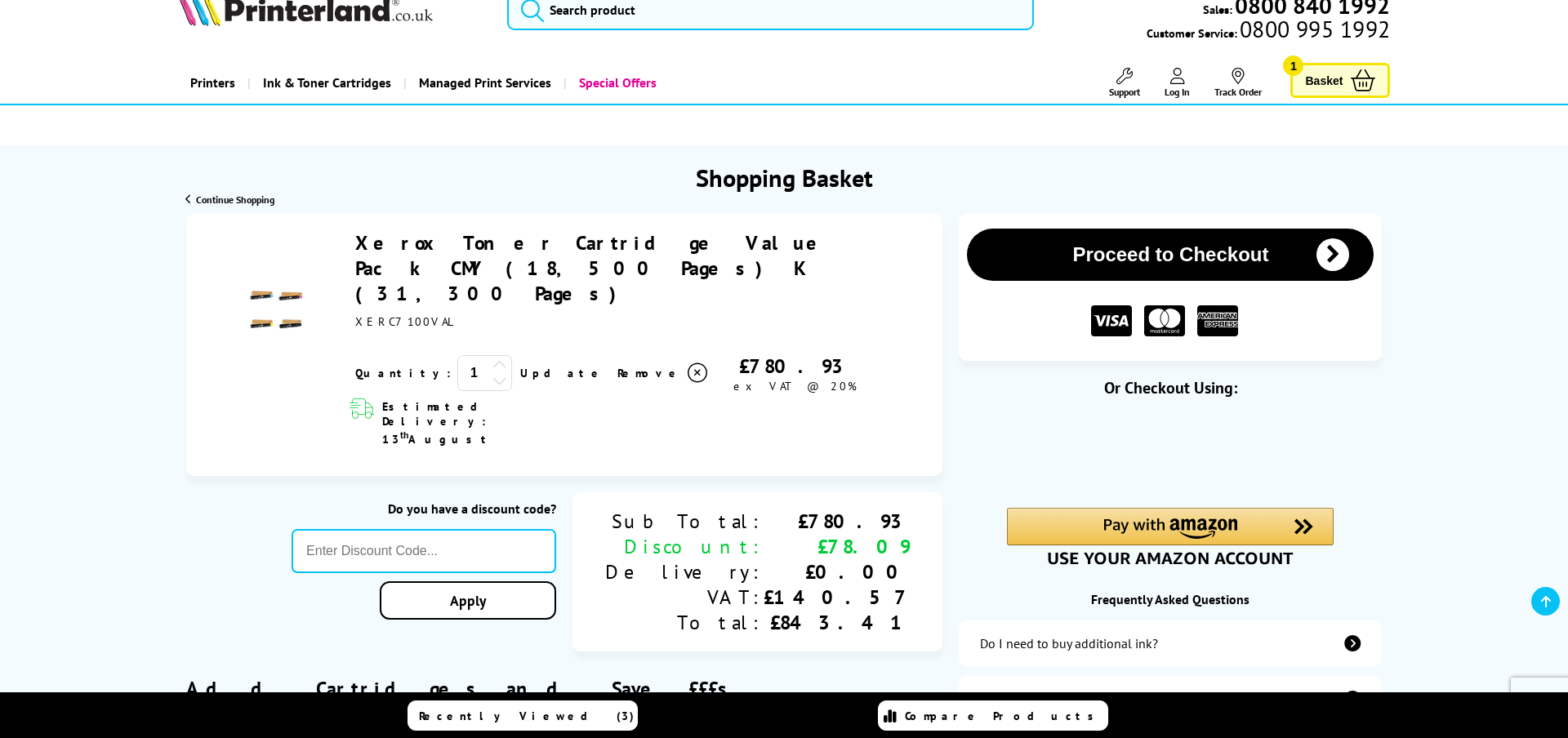
scroll to position [27, 0]
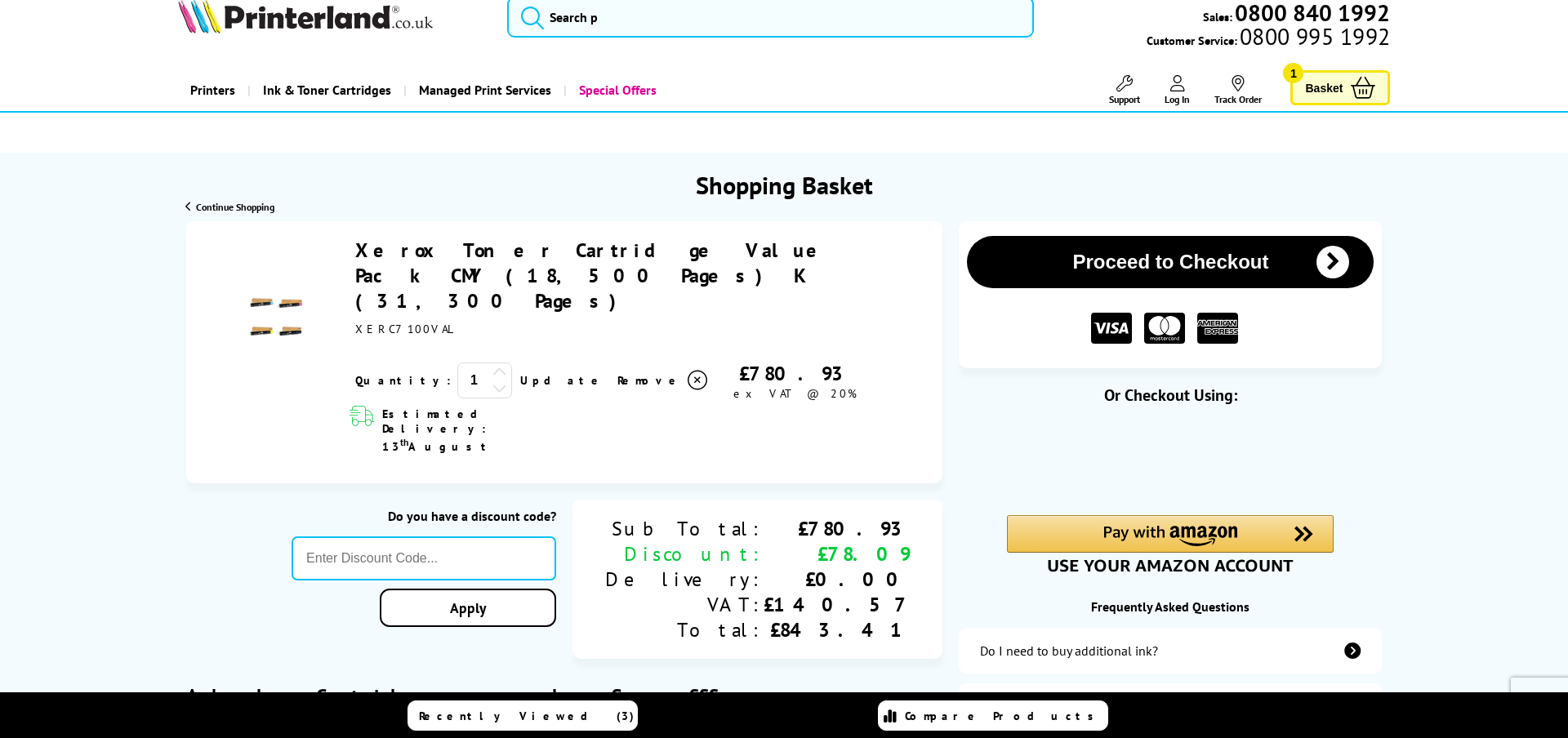
click at [408, 273] on link "Xerox Toner Cartridge Value Pack CMY (18,500 Pages) K (31,300 Pages)" at bounding box center [594, 276] width 479 height 76
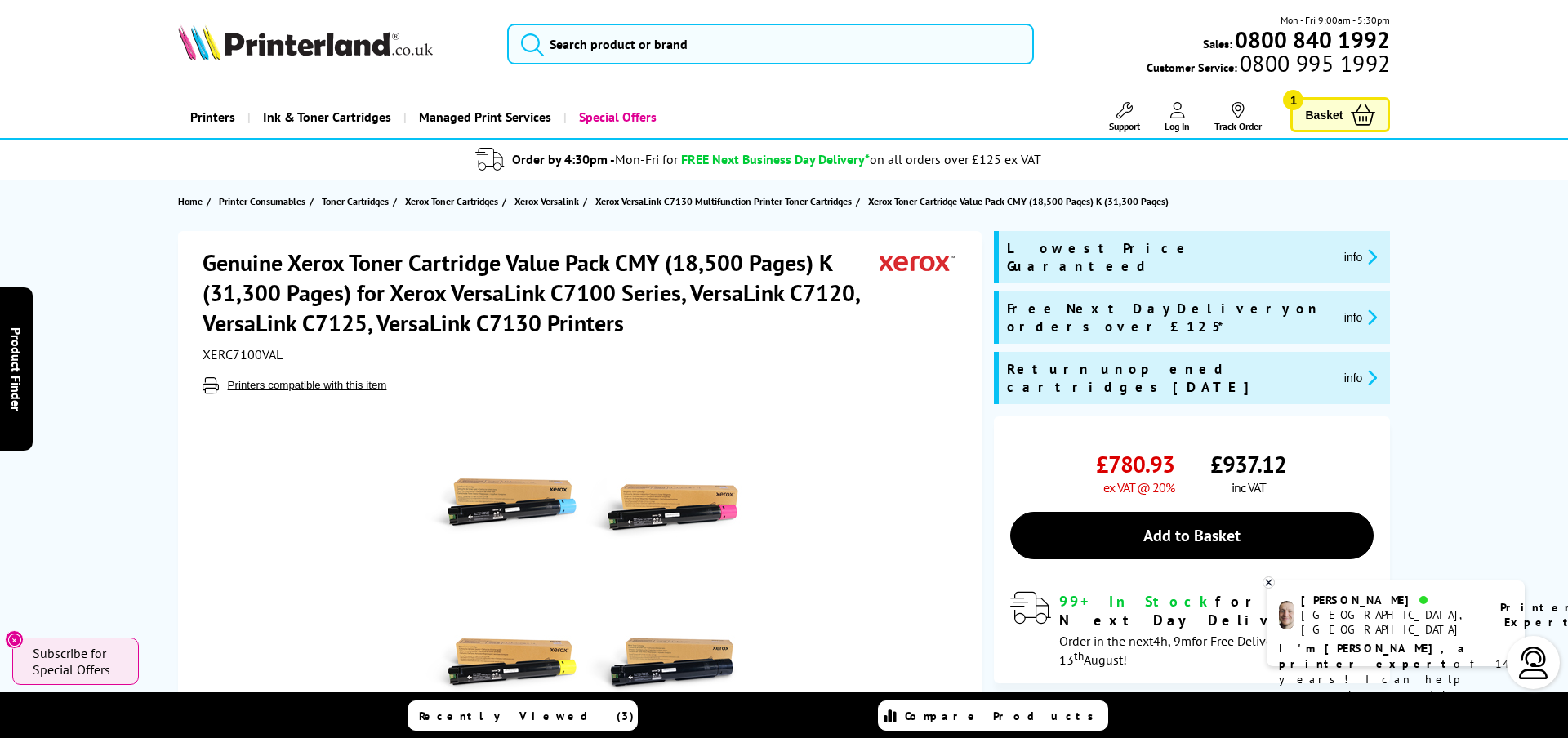
click at [338, 111] on span "Ink & Toner Cartridges" at bounding box center [327, 116] width 128 height 42
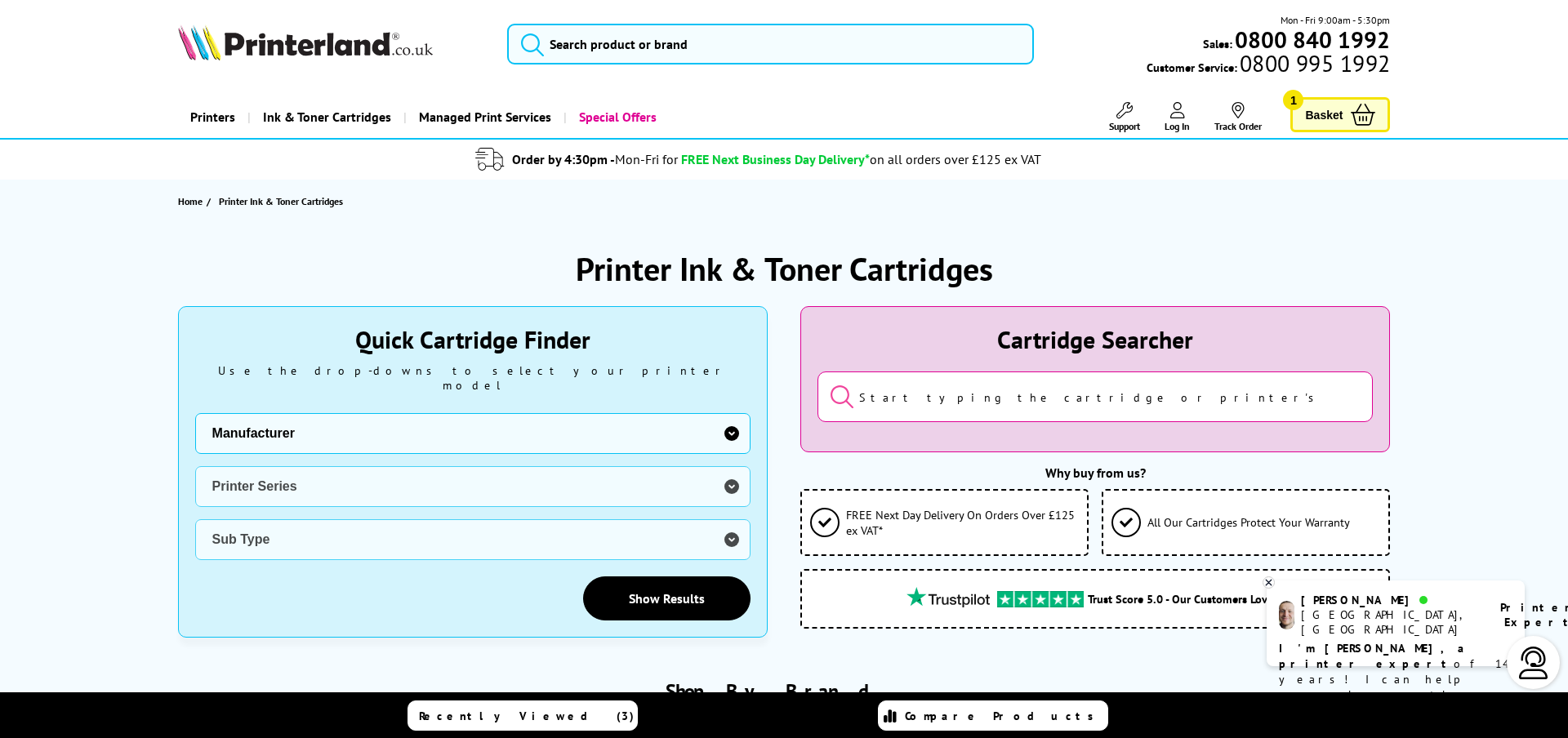
click at [487, 434] on select "Manufacturer Brother Canon Cubify Dell Dymo Epson HP Kodak Konica Minolta Kyoce…" at bounding box center [473, 434] width 555 height 41
select select "13815"
click at [286, 467] on select "Printer Series B Series C Series Colorqube Colour MFP DocuPrint Phaser Versalin…" at bounding box center [473, 487] width 555 height 41
click at [330, 531] on select "Sub Type Xerox C230 Xerox C235 Xerox C310 Xerox C315 Xerox C320 Xerox C325 Xero…" at bounding box center [473, 540] width 555 height 41
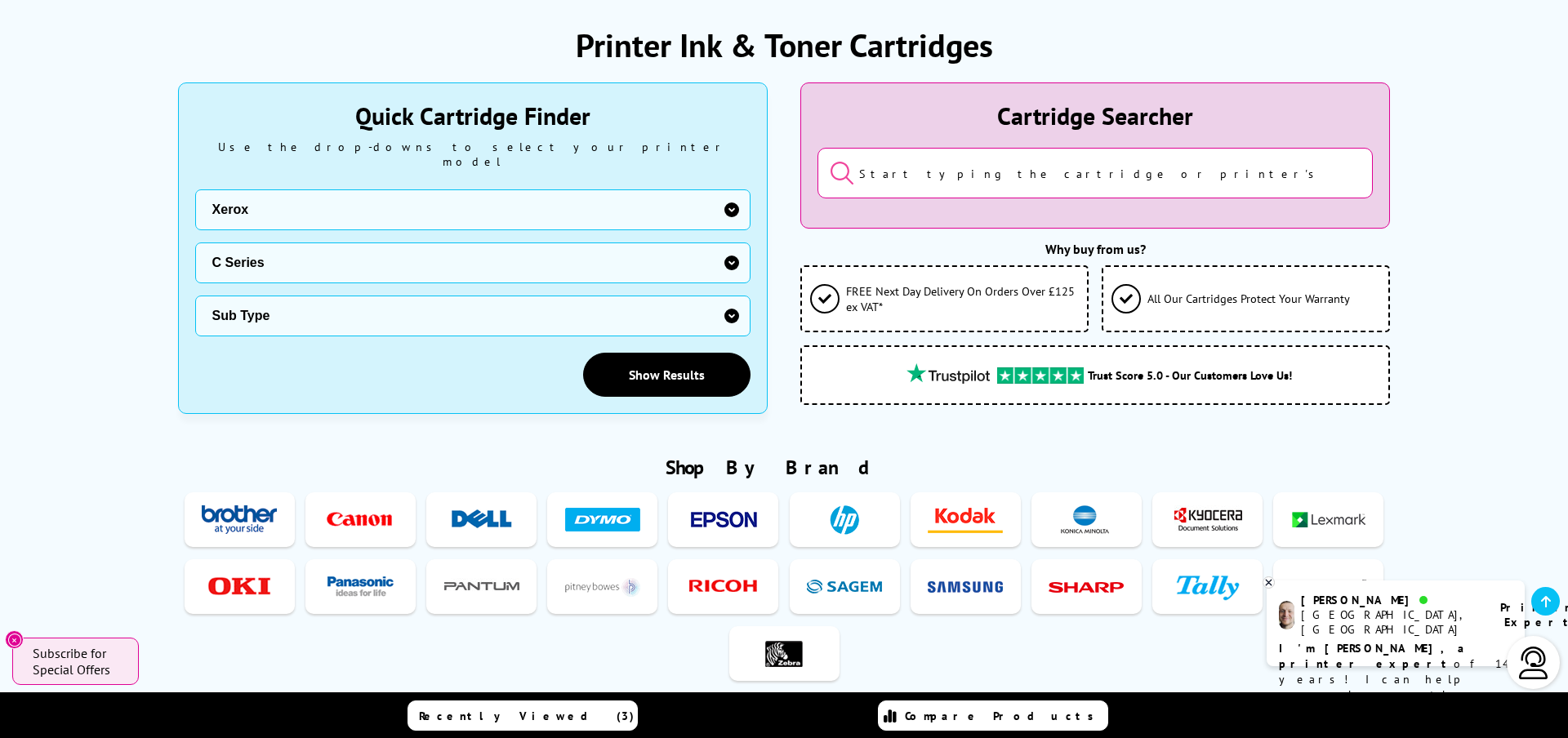
scroll to position [235, 0]
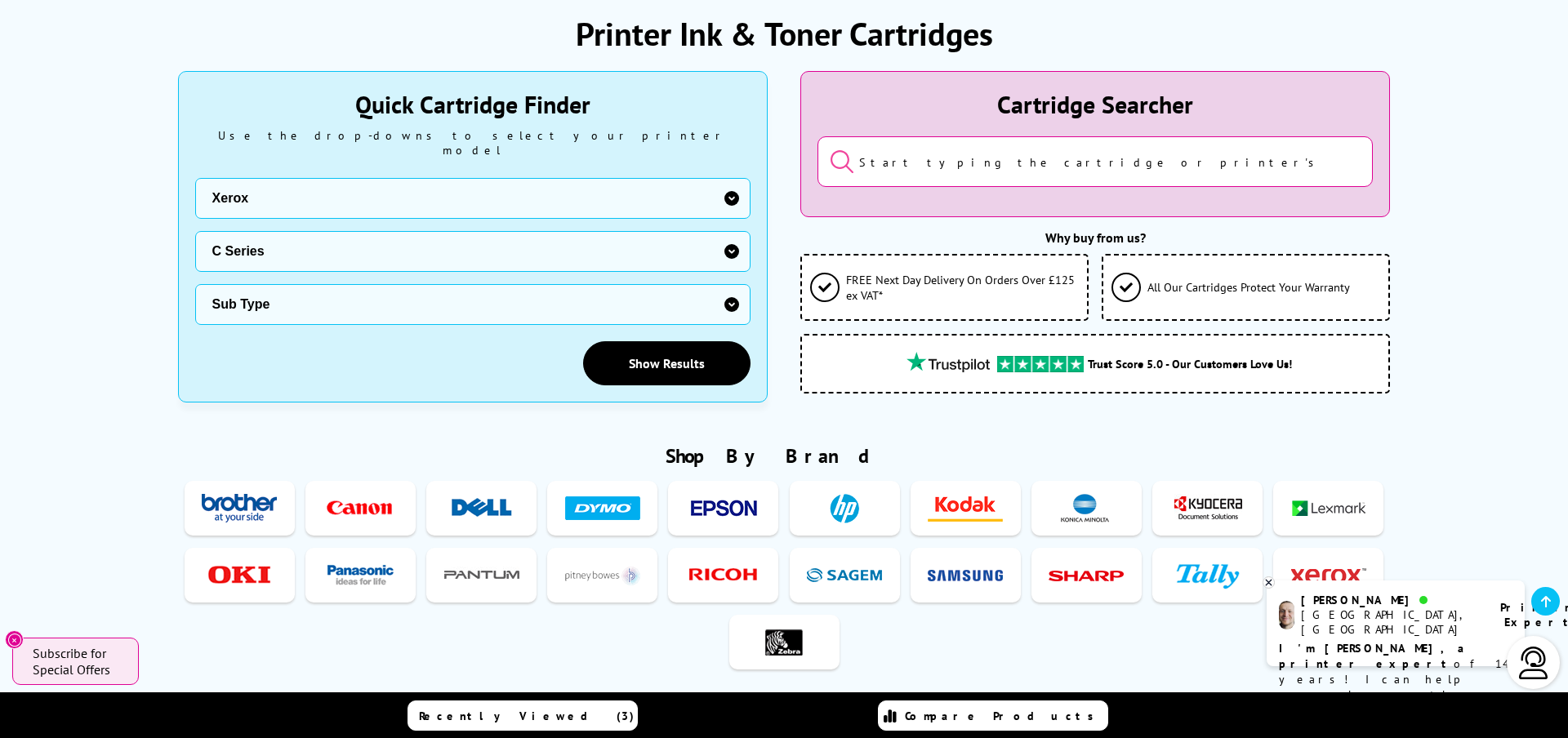
click at [681, 284] on select "Sub Type Xerox C230 Xerox C235 Xerox C310 Xerox C315 Xerox C320 Xerox C325 Xero…" at bounding box center [473, 304] width 555 height 41
click at [274, 233] on select "Printer Series B Series C Series Colorqube Colour MFP DocuPrint Phaser Versalin…" at bounding box center [473, 252] width 555 height 41
click at [332, 287] on select "Sub Type Xerox Colour 550 Xerox Colour 560 Xerox Colour 570 Xerox Colour C60 Xe…" at bounding box center [473, 304] width 555 height 41
click at [270, 236] on select "Printer Series B Series C Series Colorqube Colour MFP DocuPrint Phaser Versalin…" at bounding box center [473, 252] width 555 height 41
select select "33384"
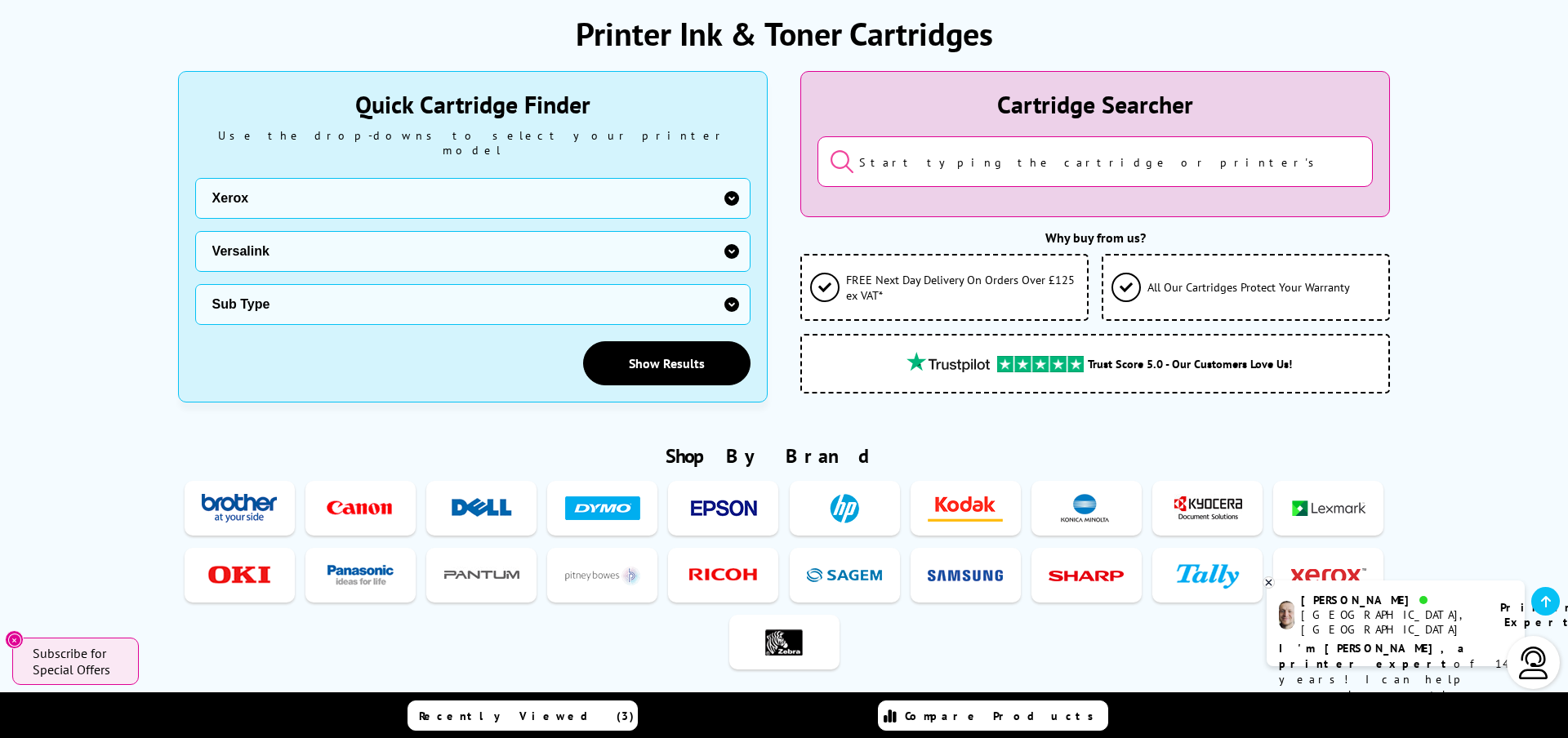
click at [410, 307] on select "Sub Type Xerox VersaLink B400 Xerox VersaLink B405 Xerox VersaLink B415 Xerox V…" at bounding box center [473, 304] width 555 height 41
select select "38390"
click at [620, 350] on link "Show Results" at bounding box center [666, 363] width 167 height 44
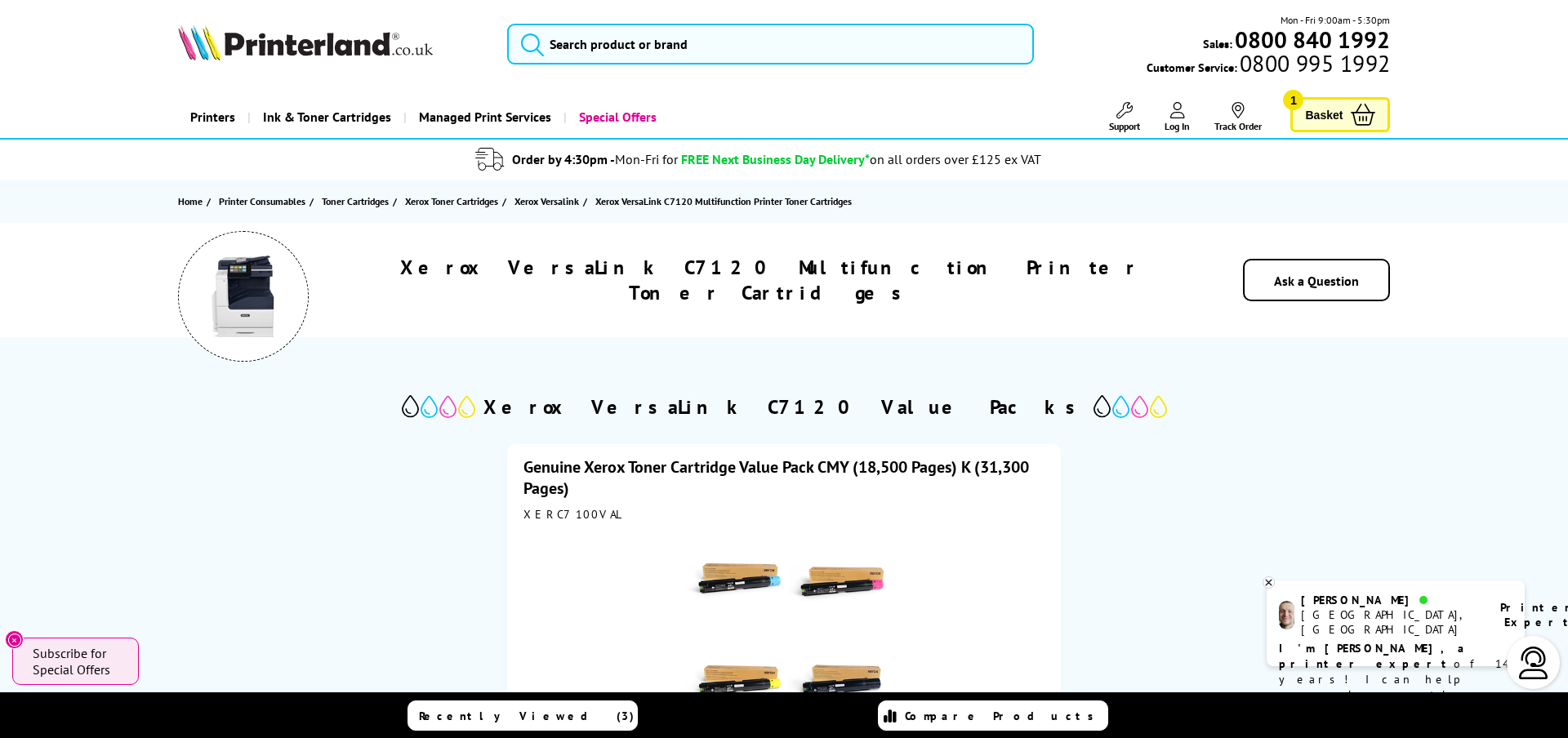
click at [1345, 111] on link "Basket 1" at bounding box center [1340, 114] width 100 height 35
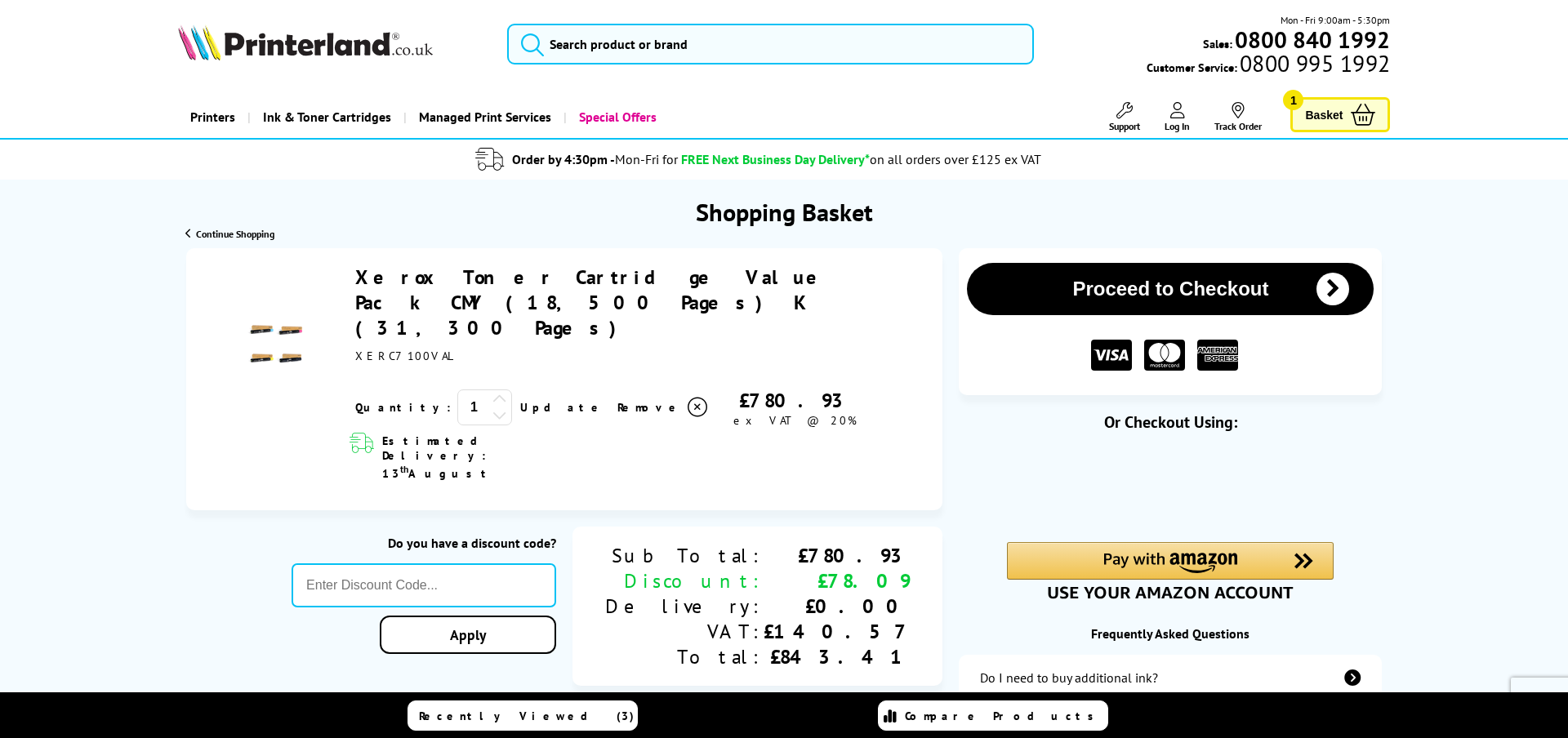
drag, startPoint x: 355, startPoint y: 277, endPoint x: 505, endPoint y: 310, distance: 153.6
click at [505, 310] on div "Xerox Toner Cartridge Value Pack CMY (18,500 Pages) K (31,300 Pages) ex VAT @ 2…" at bounding box center [636, 346] width 579 height 163
copy link "Xerox Toner Cartridge Value Pack CMY (18,500 Pages) K (31,300 Pages)"
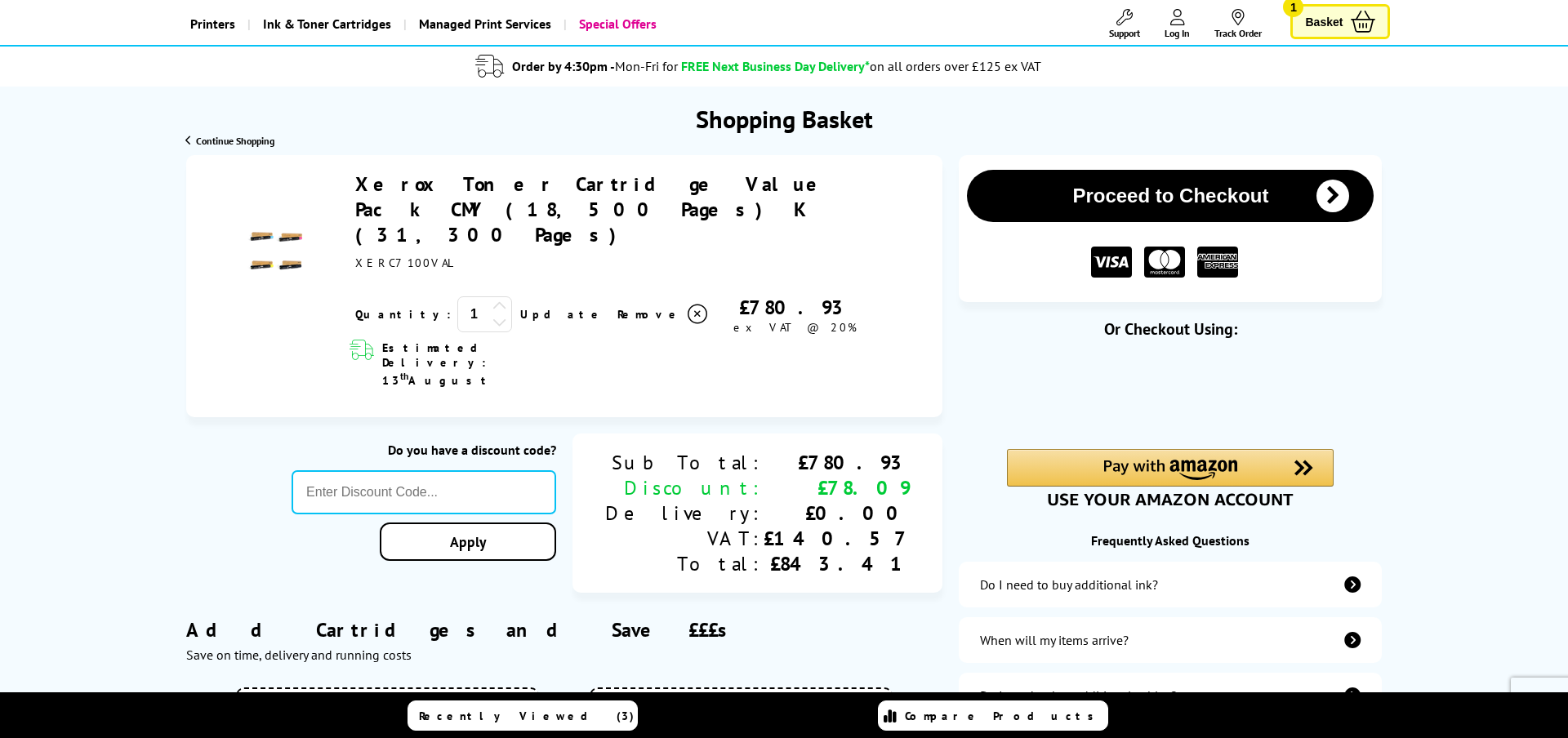
scroll to position [97, 0]
